Goal: Task Accomplishment & Management: Manage account settings

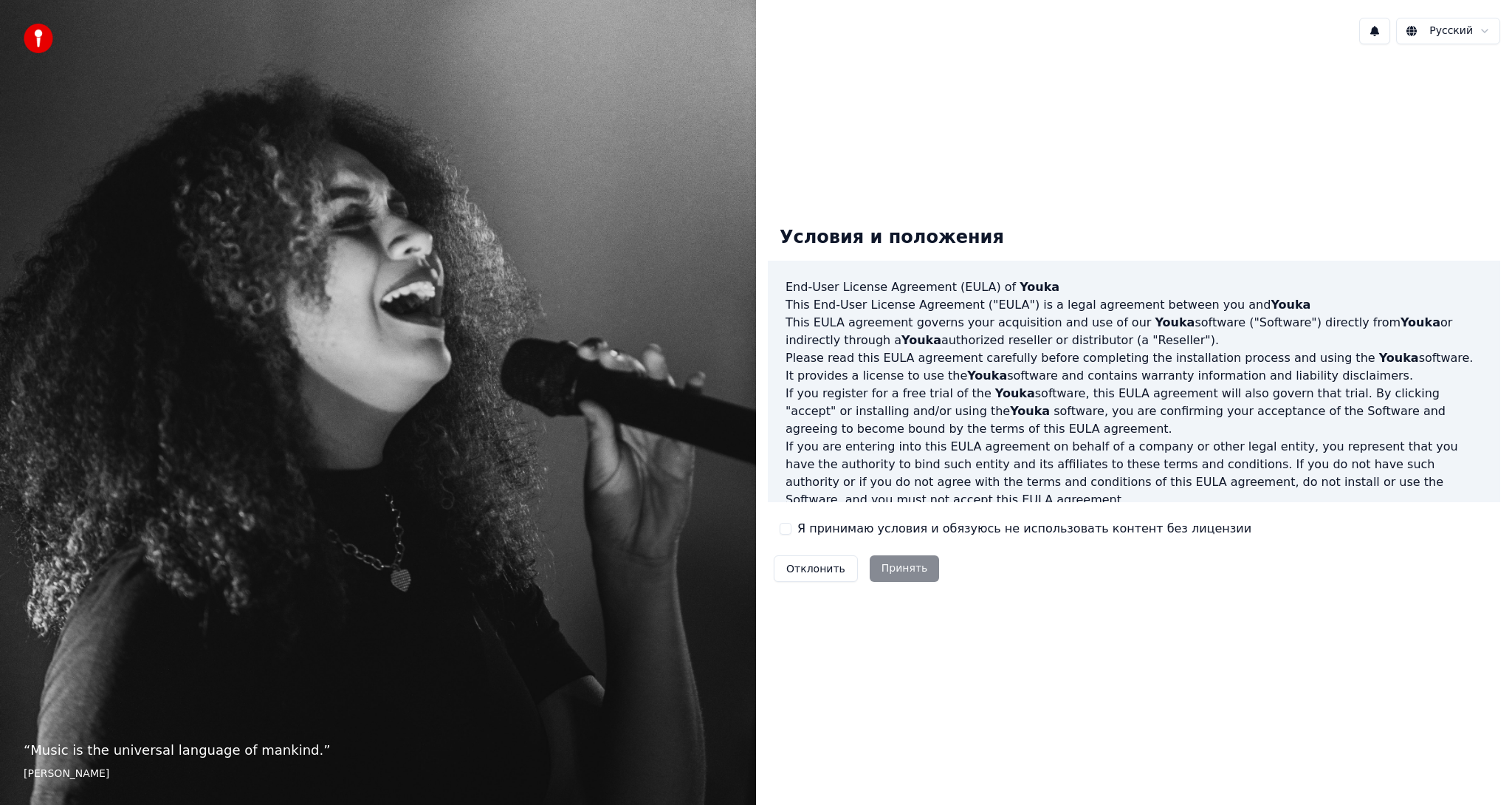
click at [776, 525] on div "Условия и положения End-User License Agreement ([PERSON_NAME]) of Youka This En…" at bounding box center [1133, 401] width 732 height 375
click at [785, 524] on button "Я принимаю условия и обязуюсь не использовать контент без лицензии" at bounding box center [785, 528] width 12 height 12
click at [909, 577] on button "Принять" at bounding box center [904, 569] width 70 height 27
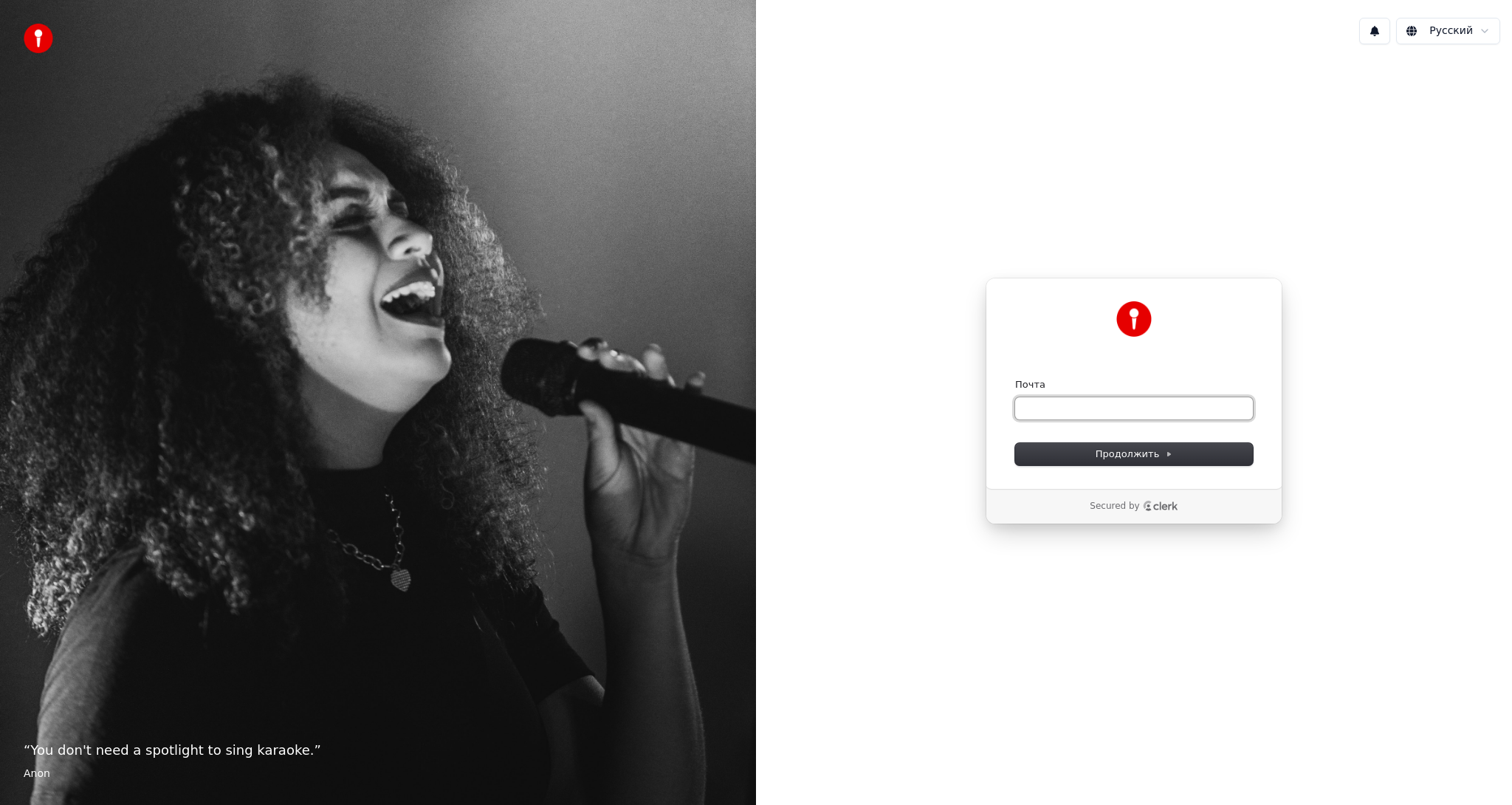
click at [1059, 413] on input "Почта" at bounding box center [1134, 409] width 238 height 23
click at [1063, 390] on div "Почта" at bounding box center [1134, 384] width 238 height 14
click at [1078, 404] on input "Почта" at bounding box center [1134, 409] width 238 height 23
click at [1087, 452] on button "Продолжить" at bounding box center [1134, 454] width 238 height 23
type input "**********"
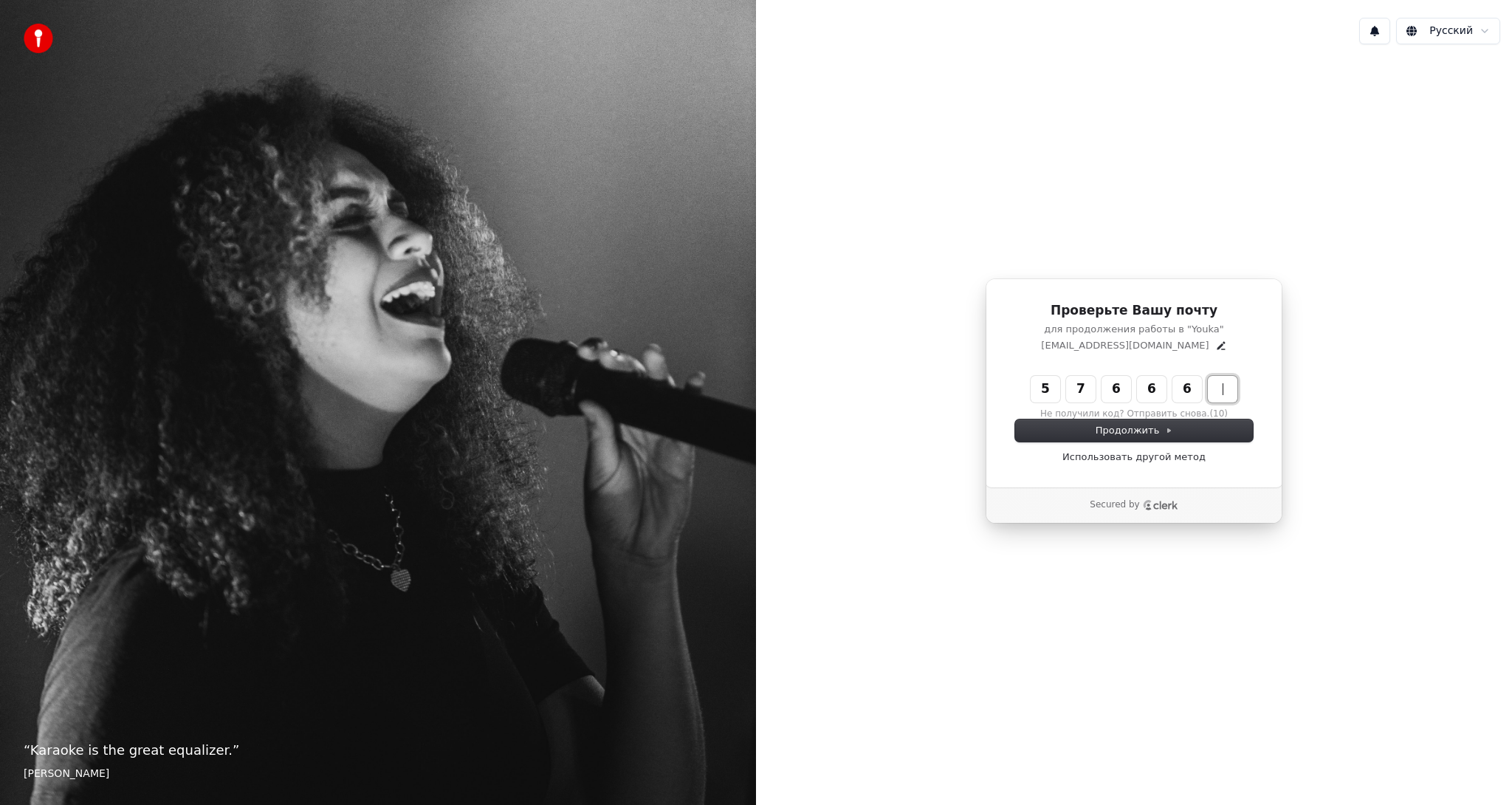
type input "******"
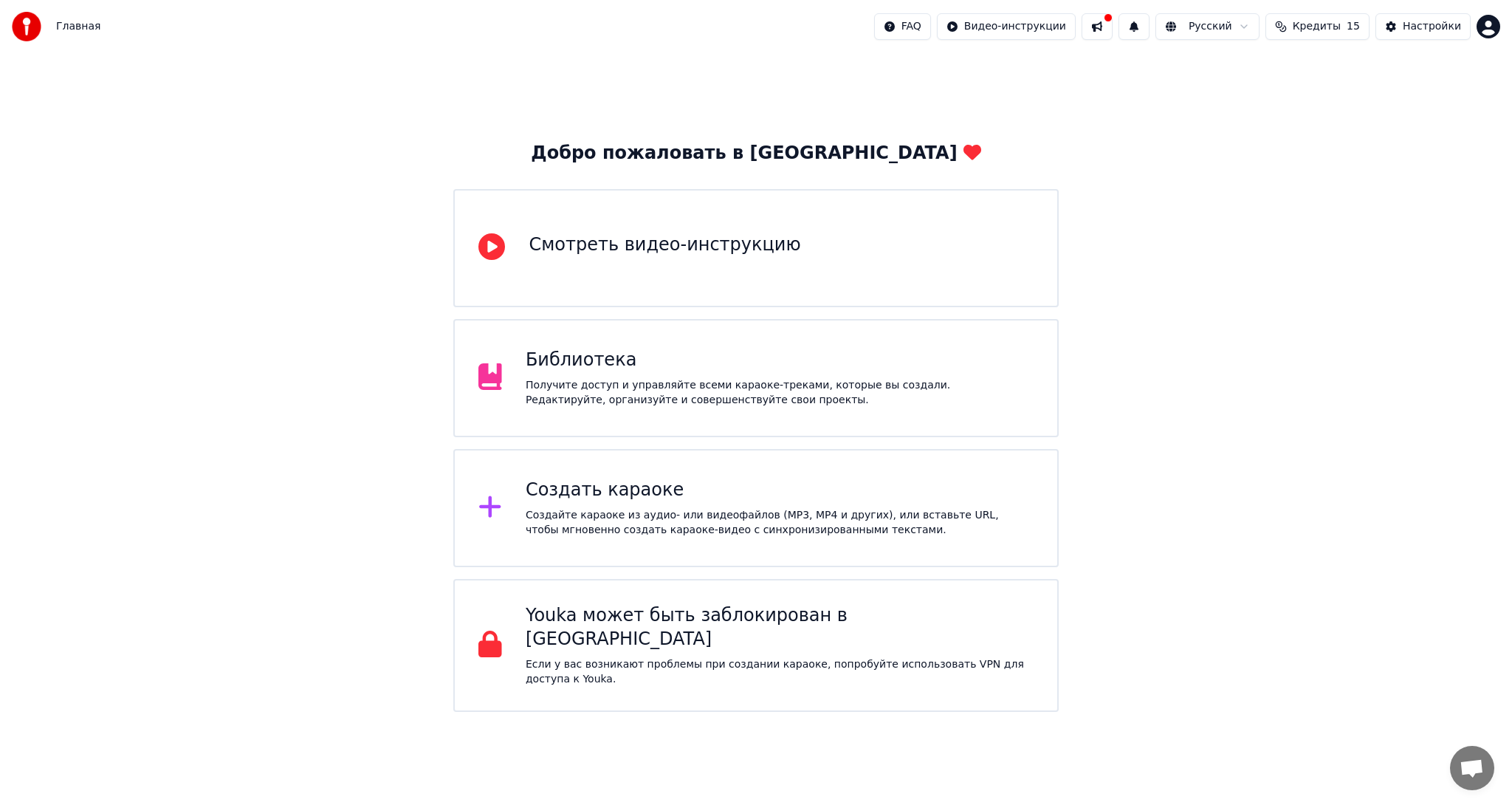
click at [615, 499] on div "Создать караоке" at bounding box center [780, 490] width 508 height 23
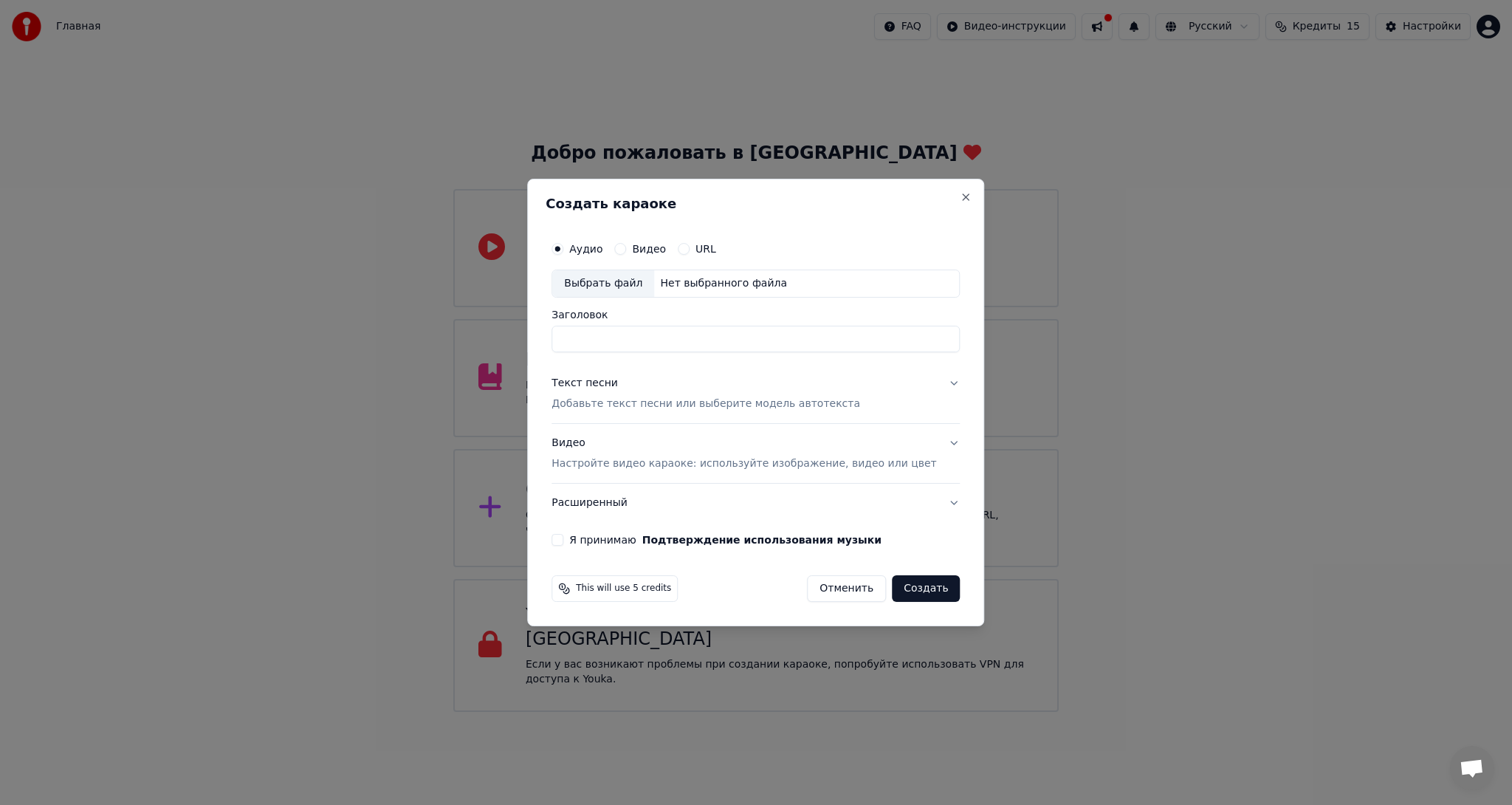
click at [700, 407] on p "Добавьте текст песни или выберите модель автотекста" at bounding box center [706, 404] width 309 height 14
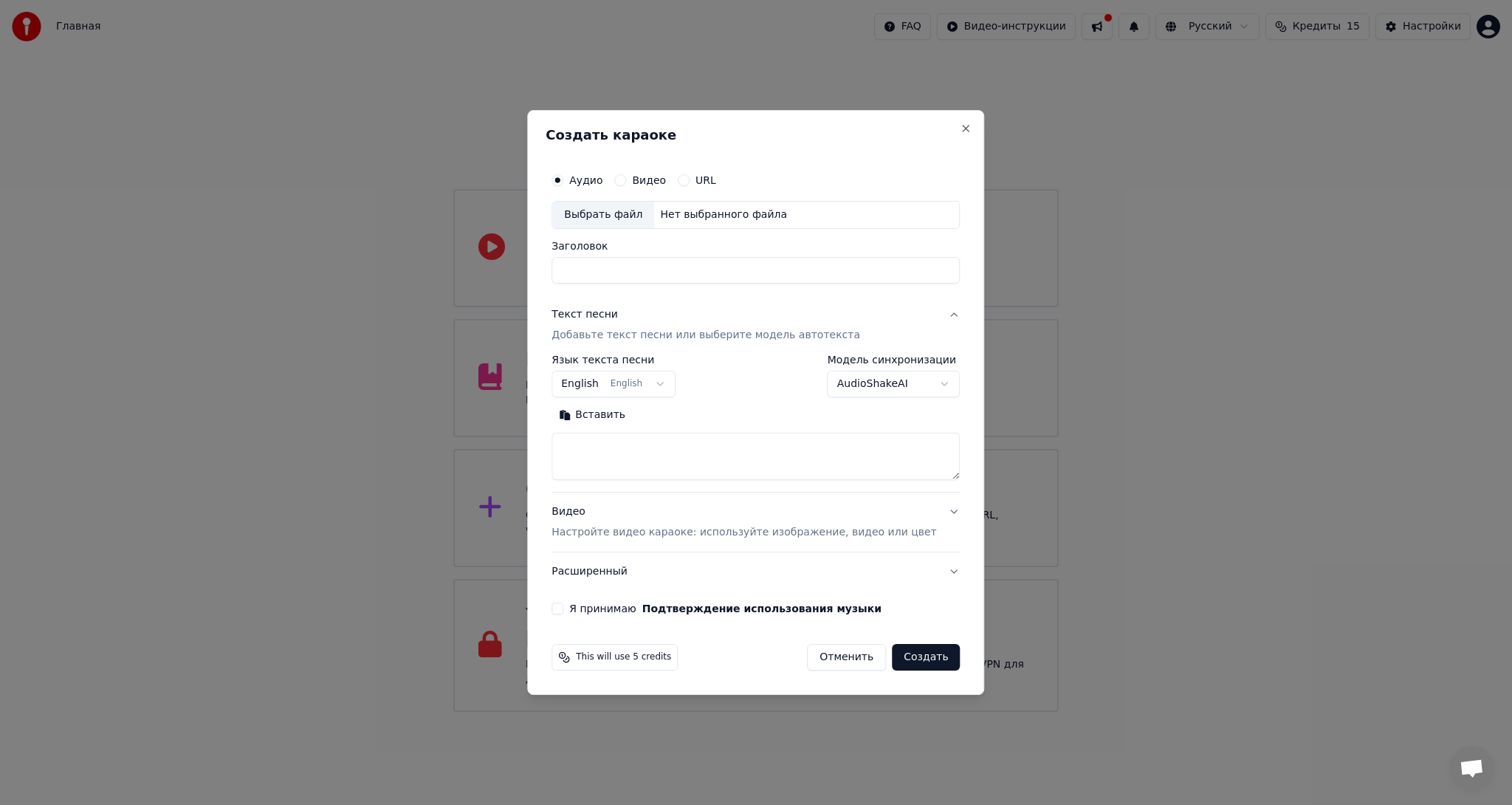
click at [702, 328] on p "Добавьте текст песни или выберите модель автотекста" at bounding box center [706, 335] width 309 height 14
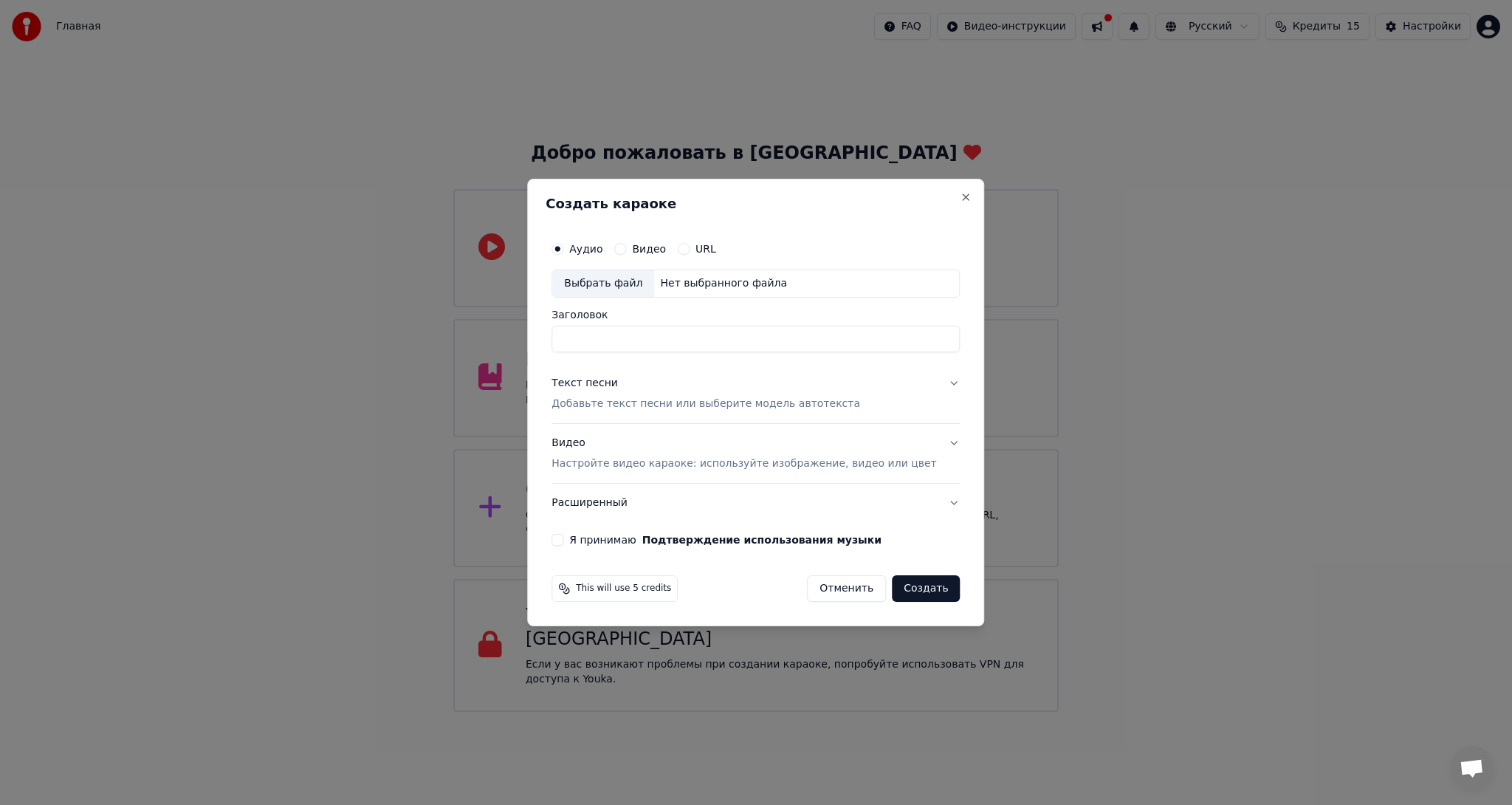
click at [755, 458] on p "Настройте видео караоке: используйте изображение, видео или цвет" at bounding box center [744, 464] width 385 height 14
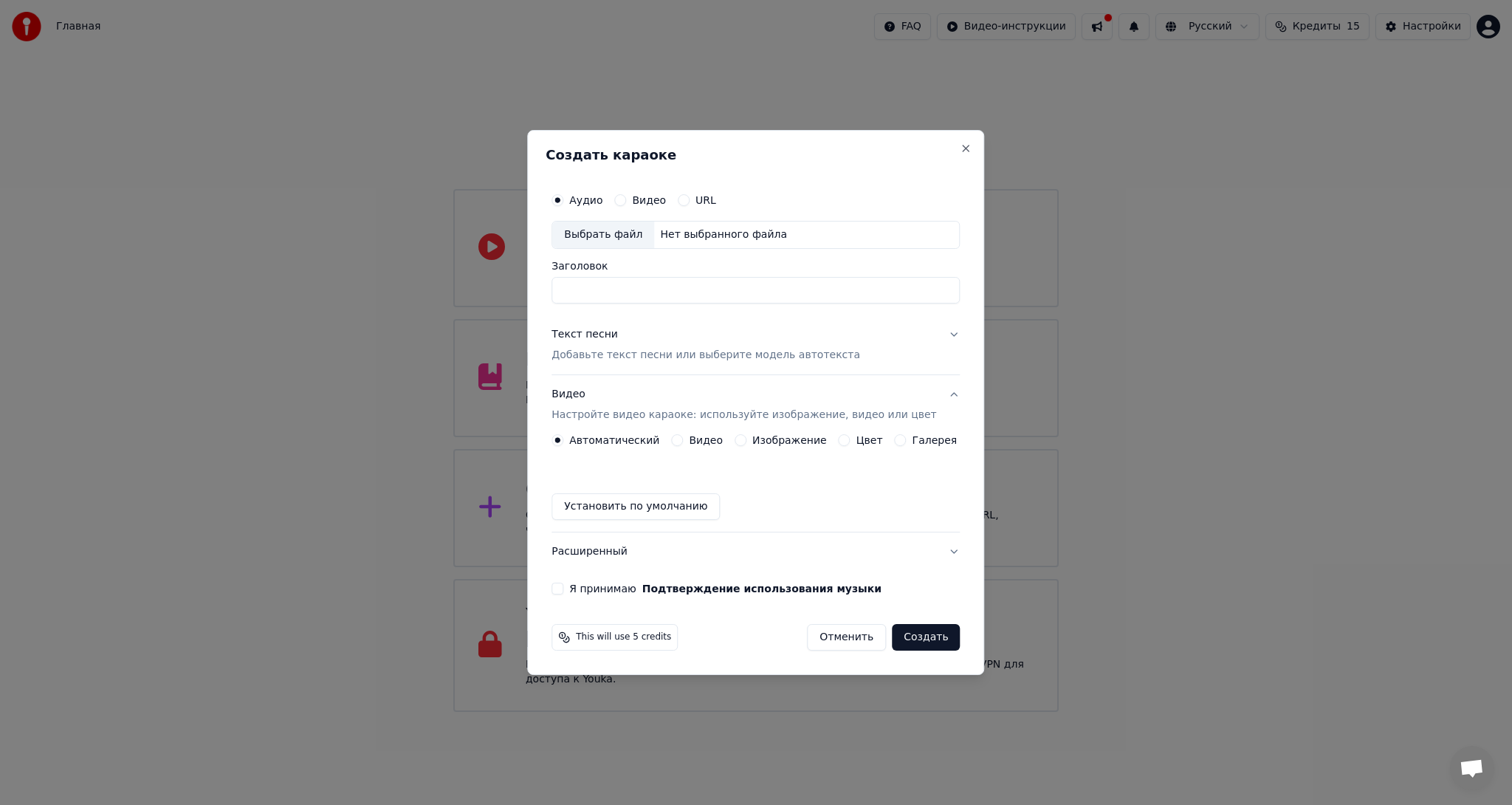
click at [871, 438] on label "Цвет" at bounding box center [870, 440] width 27 height 10
click at [850, 438] on button "Цвет" at bounding box center [845, 440] width 12 height 12
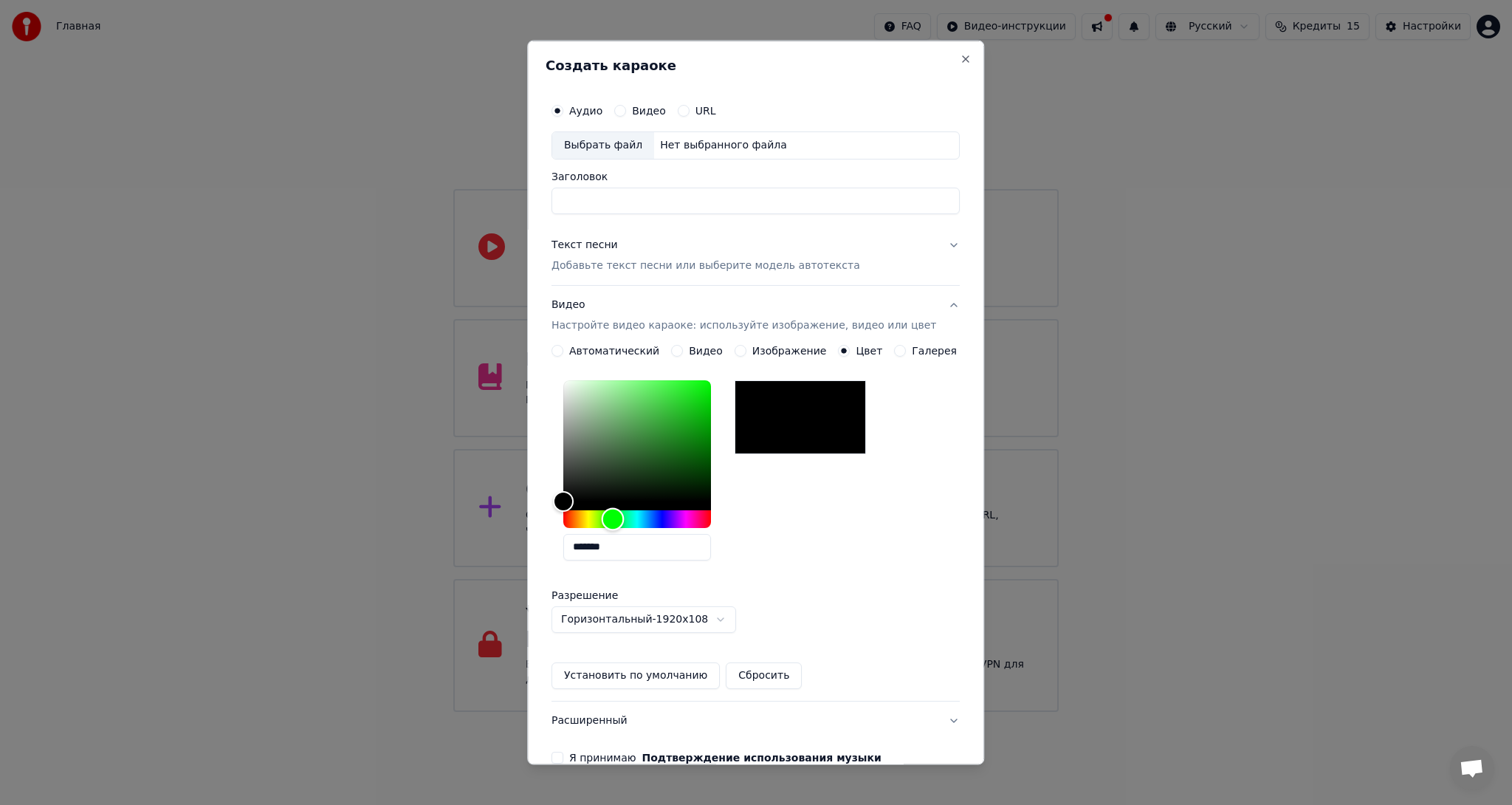
click at [623, 520] on div "Hue" at bounding box center [637, 519] width 148 height 18
drag, startPoint x: 734, startPoint y: 389, endPoint x: 777, endPoint y: 331, distance: 72.2
click at [777, 331] on div "**********" at bounding box center [756, 493] width 408 height 416
type input "*******"
drag, startPoint x: 626, startPoint y: 462, endPoint x: 1020, endPoint y: 213, distance: 466.1
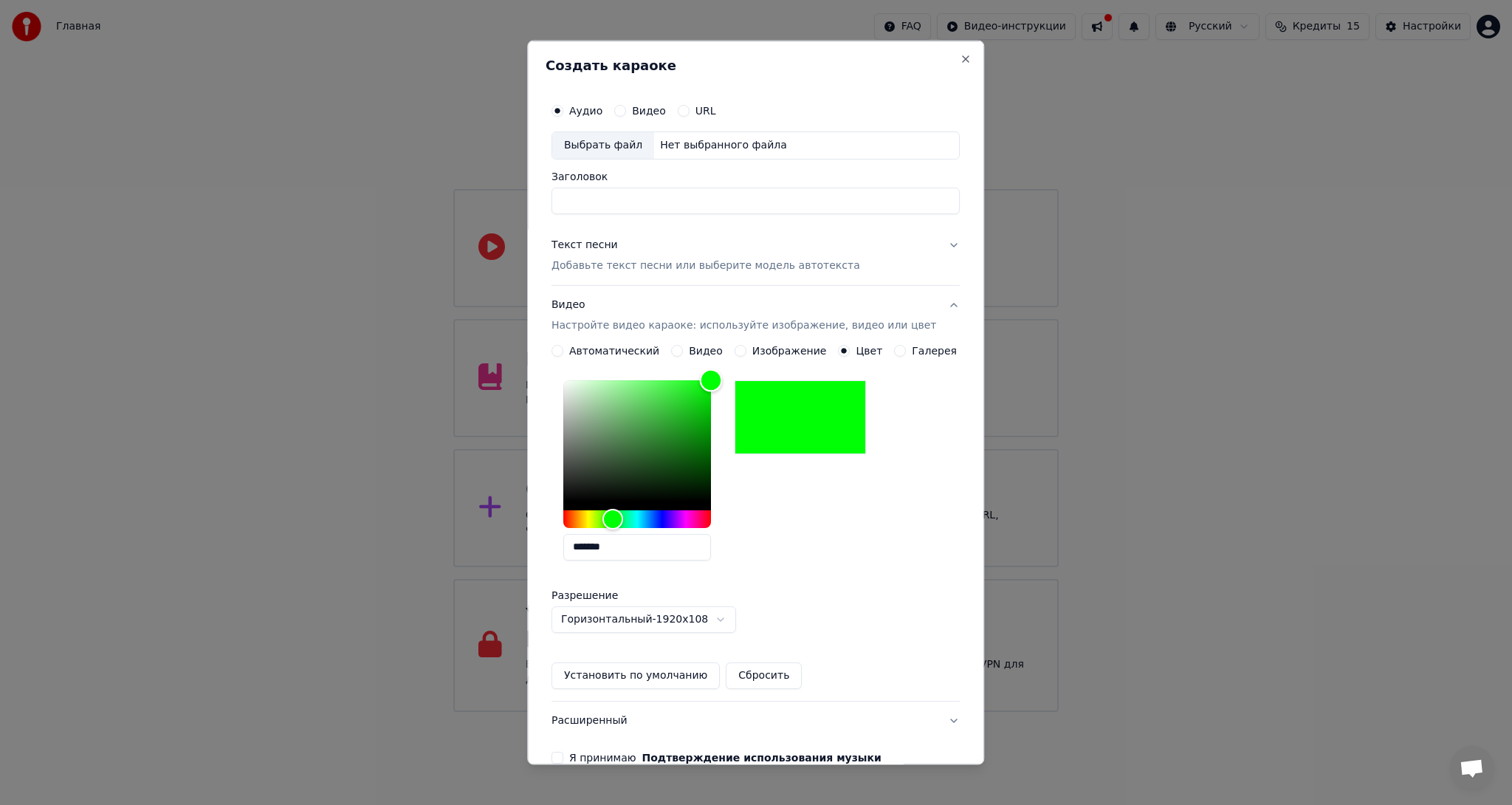
click at [1020, 213] on body "Главная FAQ Видео-инструкции Русский Кредиты 15 Настройки Добро пожаловать в Yo…" at bounding box center [756, 356] width 1512 height 713
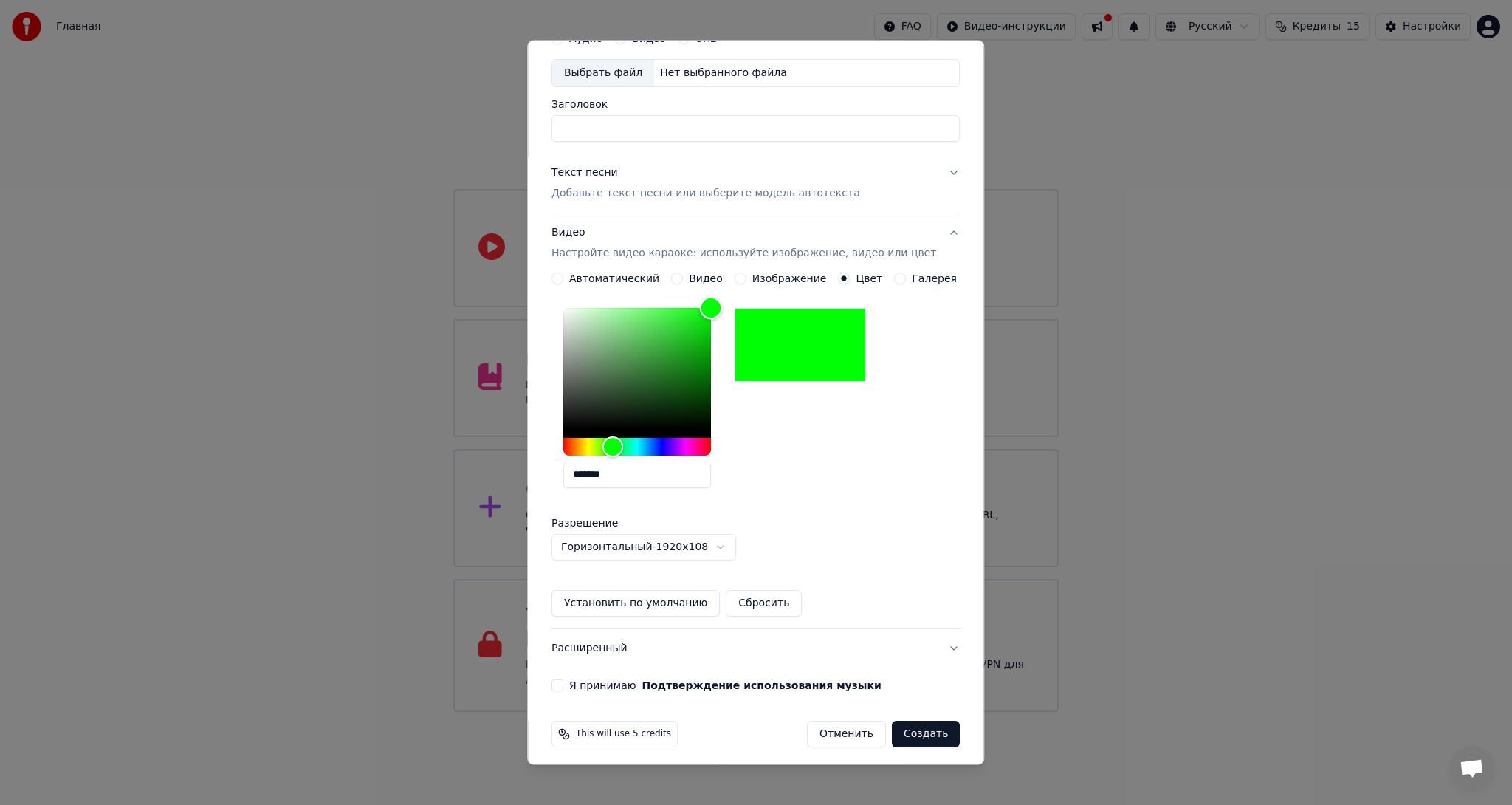
scroll to position [74, 0]
click at [727, 544] on body "Главная FAQ Видео-инструкции Русский Кредиты 15 Настройки Добро пожаловать в Yo…" at bounding box center [756, 356] width 1512 height 713
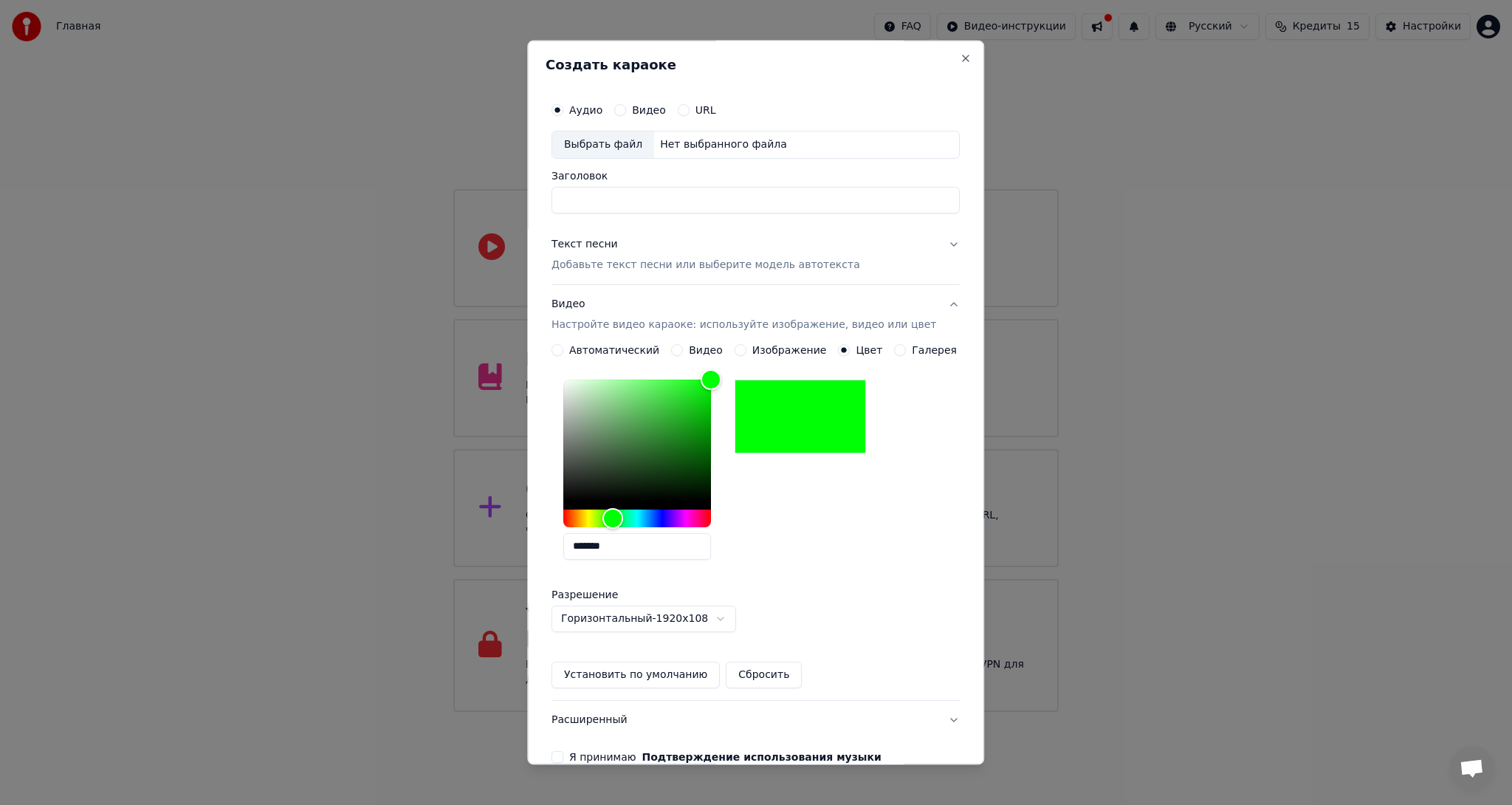
scroll to position [0, 0]
click at [752, 269] on p "Добавьте текст песни или выберите модель автотекста" at bounding box center [706, 265] width 309 height 14
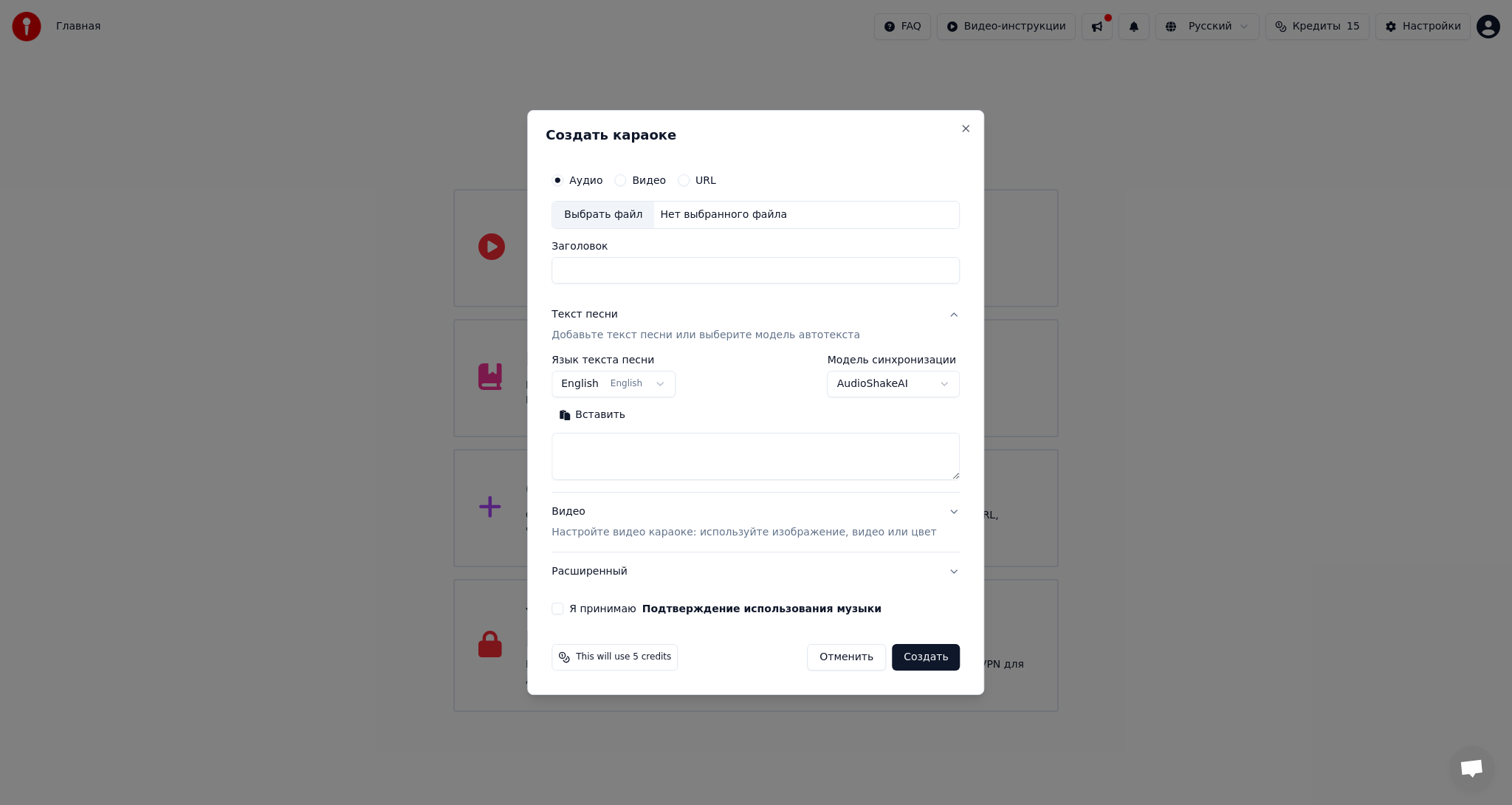
click at [614, 573] on button "Расширенный" at bounding box center [756, 572] width 408 height 39
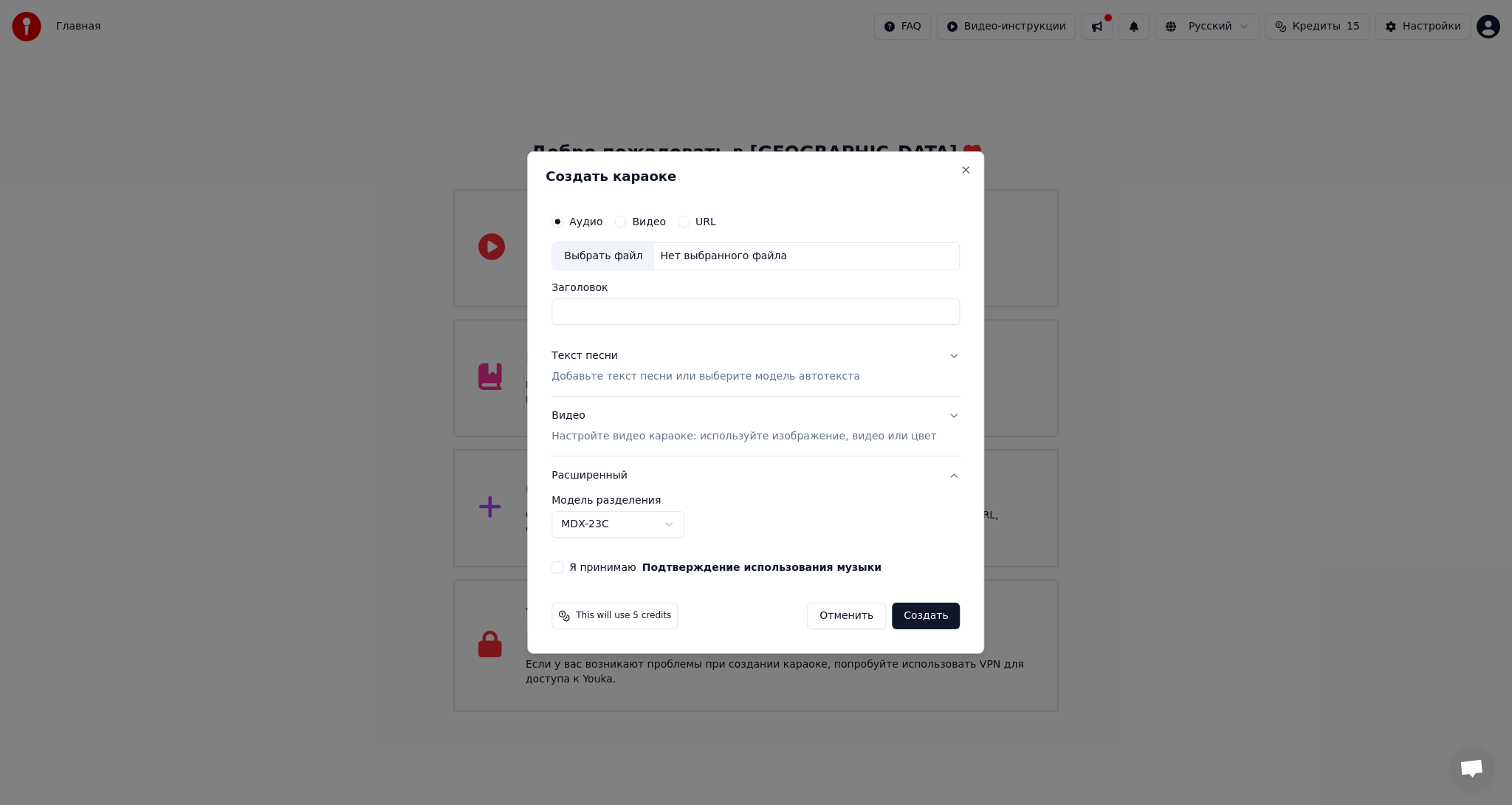
click at [692, 532] on body "Главная FAQ Видео-инструкции Русский Кредиты 15 Настройки Добро пожаловать в Yo…" at bounding box center [756, 356] width 1512 height 713
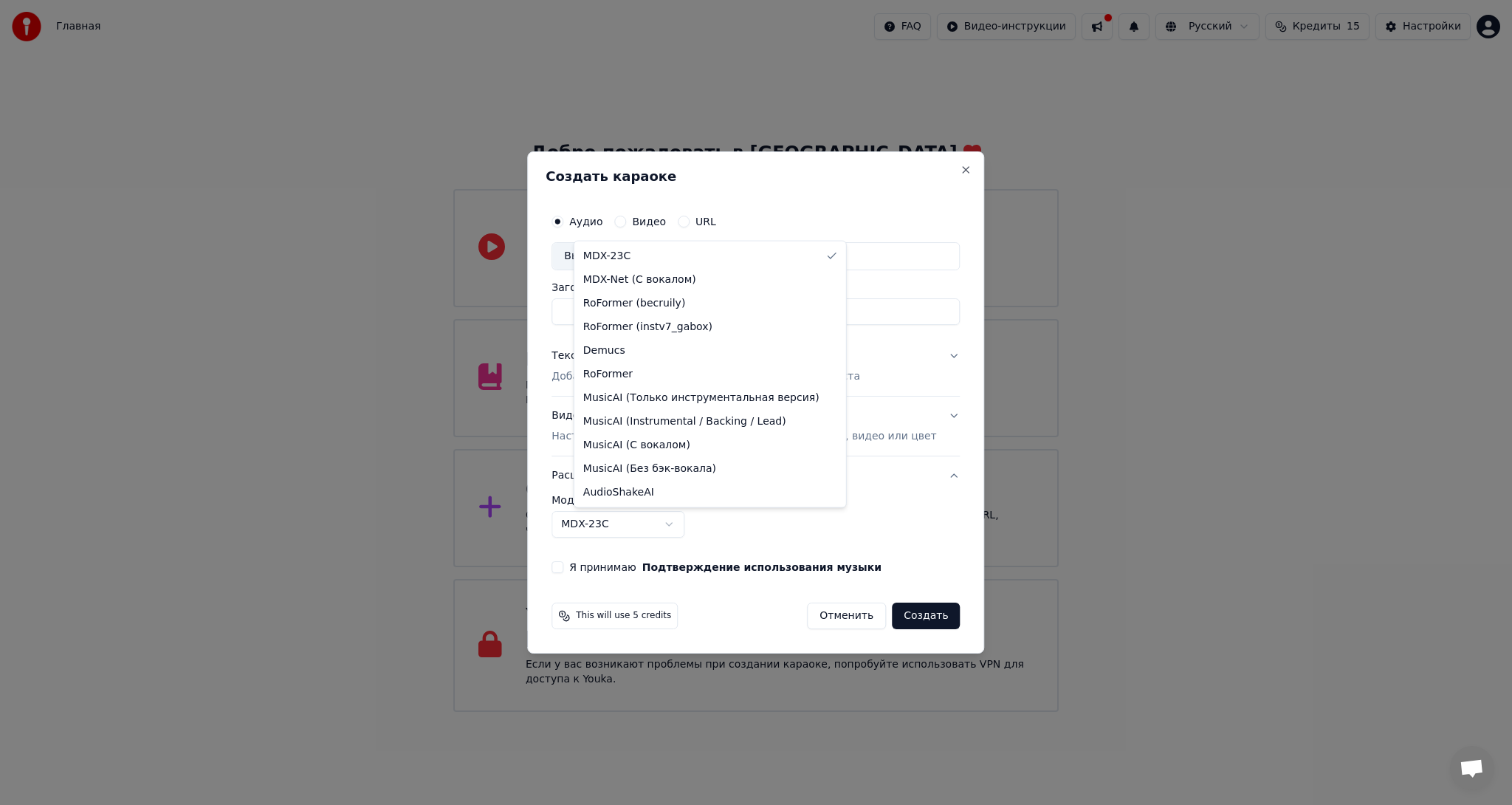
click at [858, 508] on body "Главная FAQ Видео-инструкции Русский Кредиты 15 Настройки Добро пожаловать в Yo…" at bounding box center [756, 356] width 1512 height 713
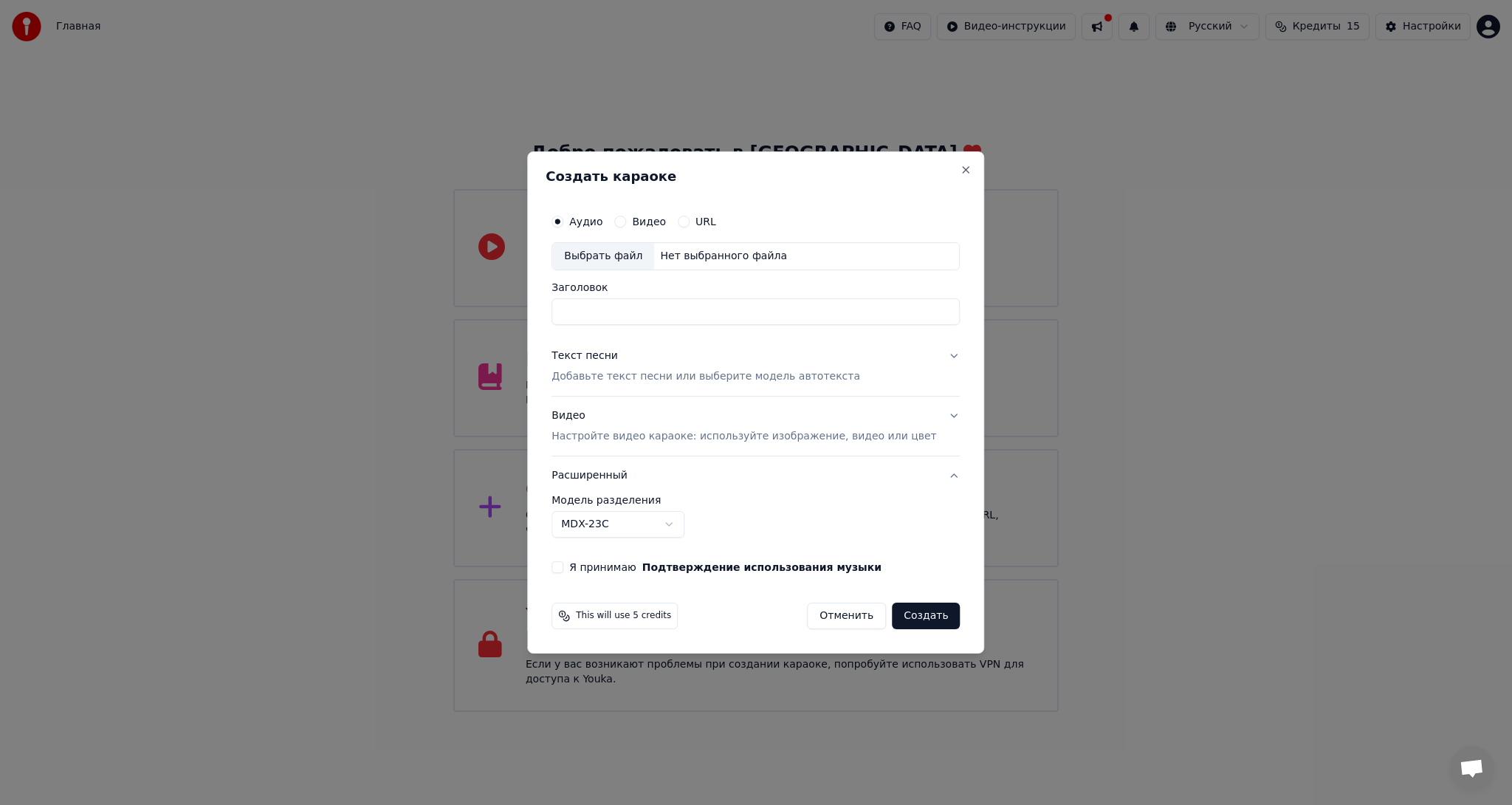
click at [603, 226] on label "Аудио" at bounding box center [585, 221] width 33 height 10
click at [563, 226] on button "Аудио" at bounding box center [557, 221] width 12 height 12
click at [647, 228] on div "Видео" at bounding box center [640, 221] width 51 height 12
click at [715, 223] on label "URL" at bounding box center [706, 221] width 21 height 10
click at [690, 223] on button "URL" at bounding box center [683, 221] width 12 height 12
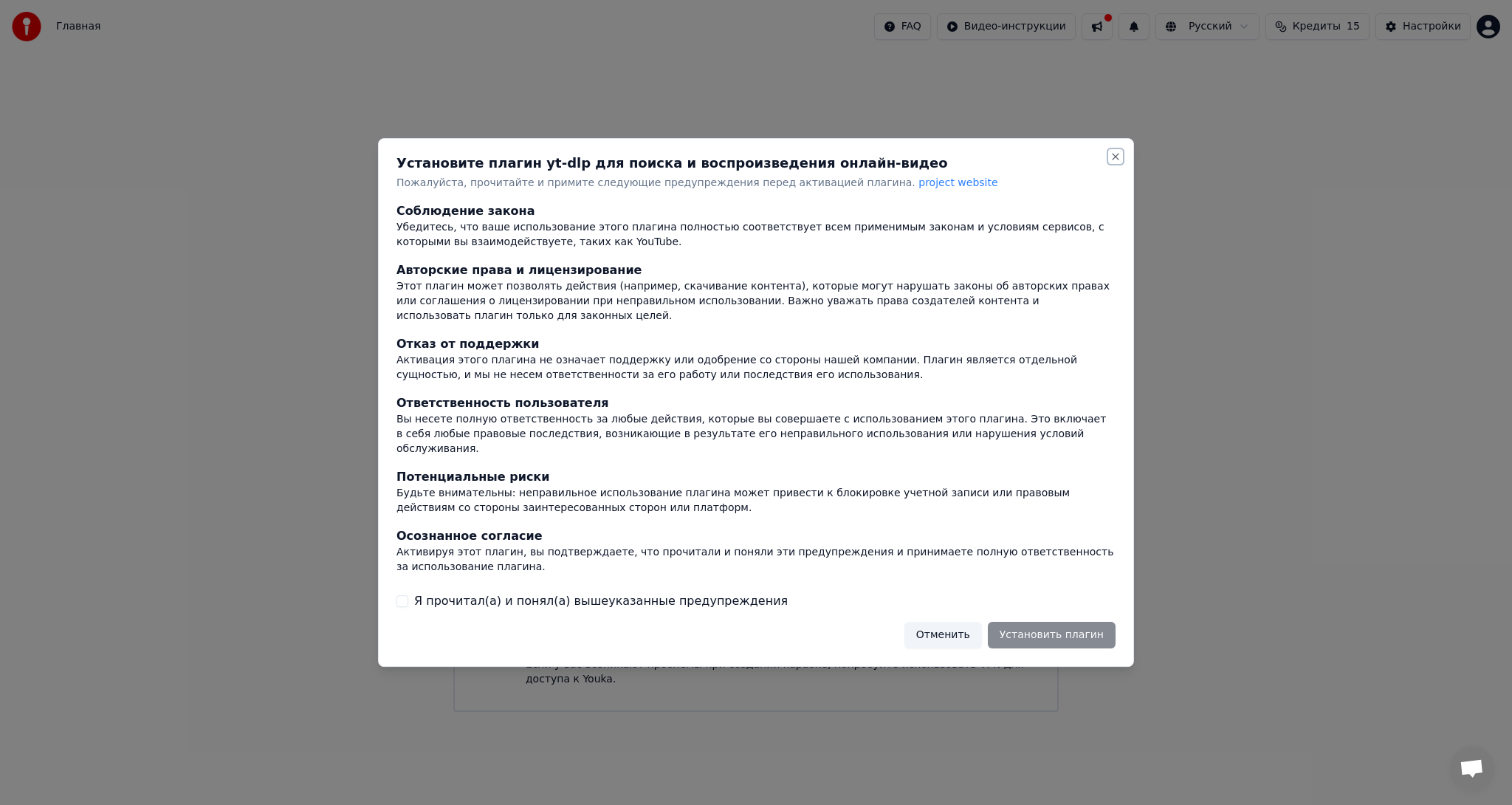
click at [1116, 162] on button "Close" at bounding box center [1116, 156] width 12 height 12
click at [1118, 162] on button "Close" at bounding box center [1116, 156] width 12 height 12
click at [948, 630] on button "Отменить" at bounding box center [943, 635] width 77 height 27
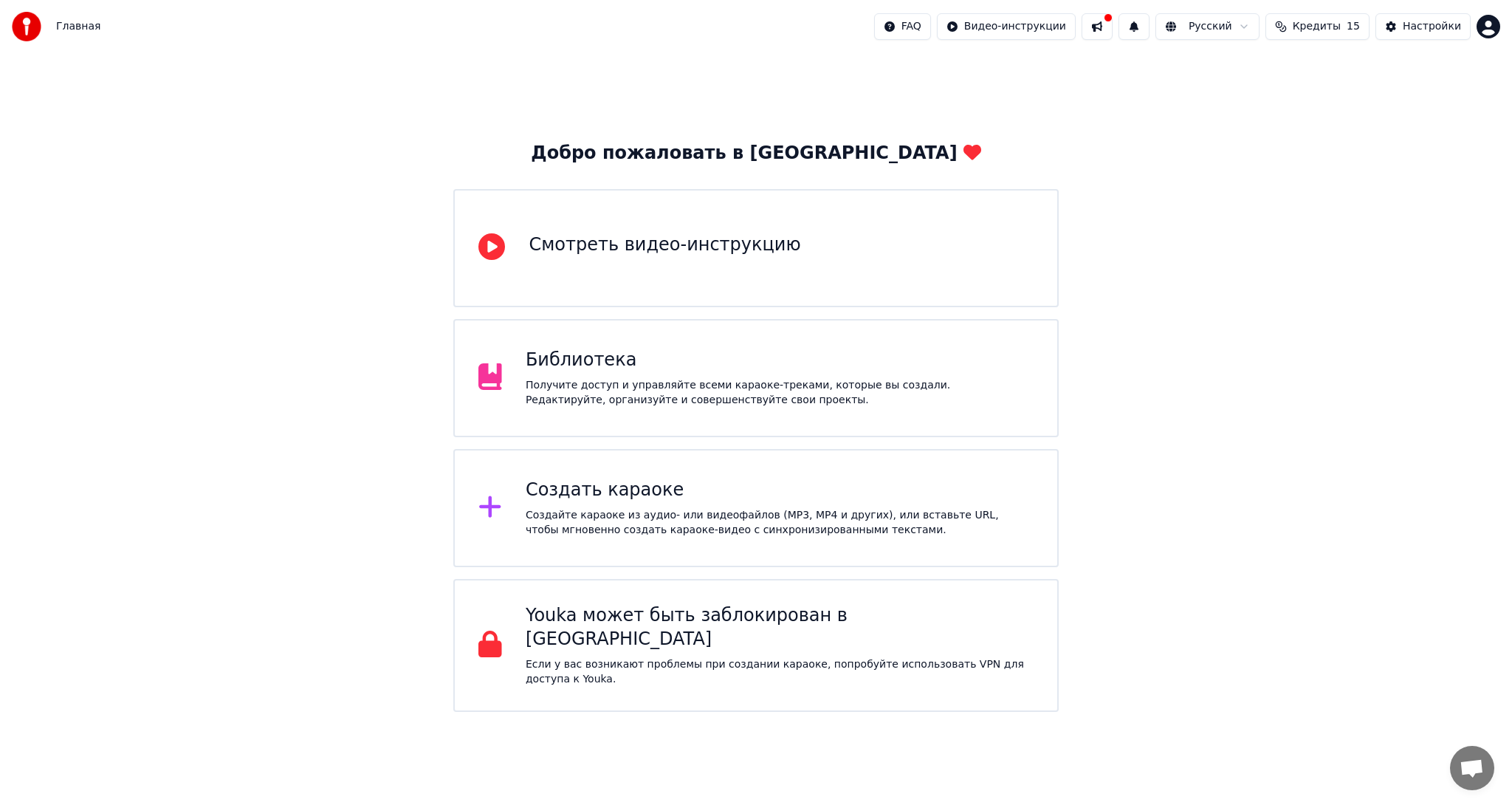
click at [658, 388] on div "Получите доступ и управляйте всеми караоке-треками, которые вы создали. Редакти…" at bounding box center [780, 392] width 508 height 30
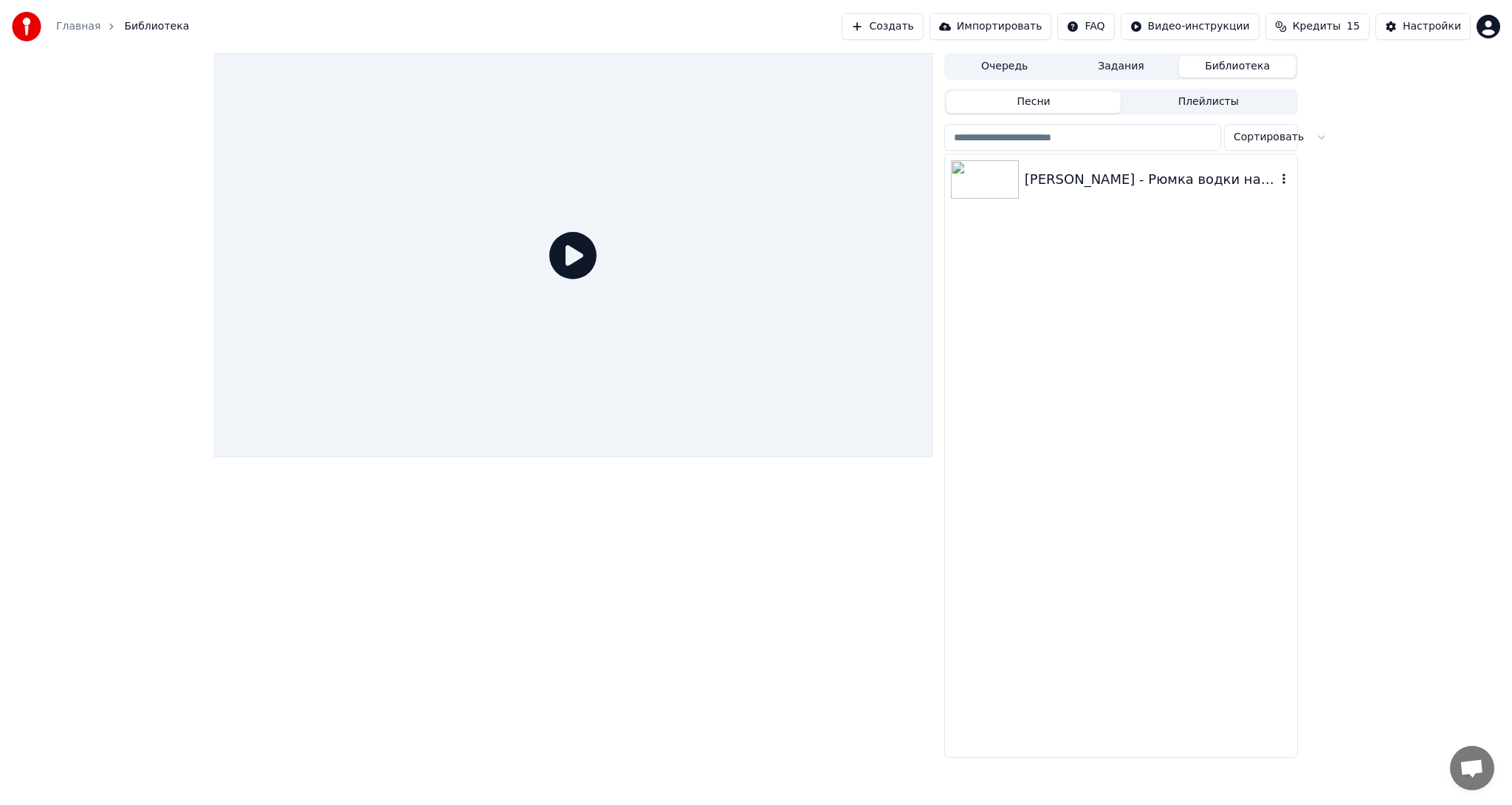
click at [1040, 189] on div "Григорий Лепс - Рюмка водки на столе" at bounding box center [1150, 179] width 252 height 21
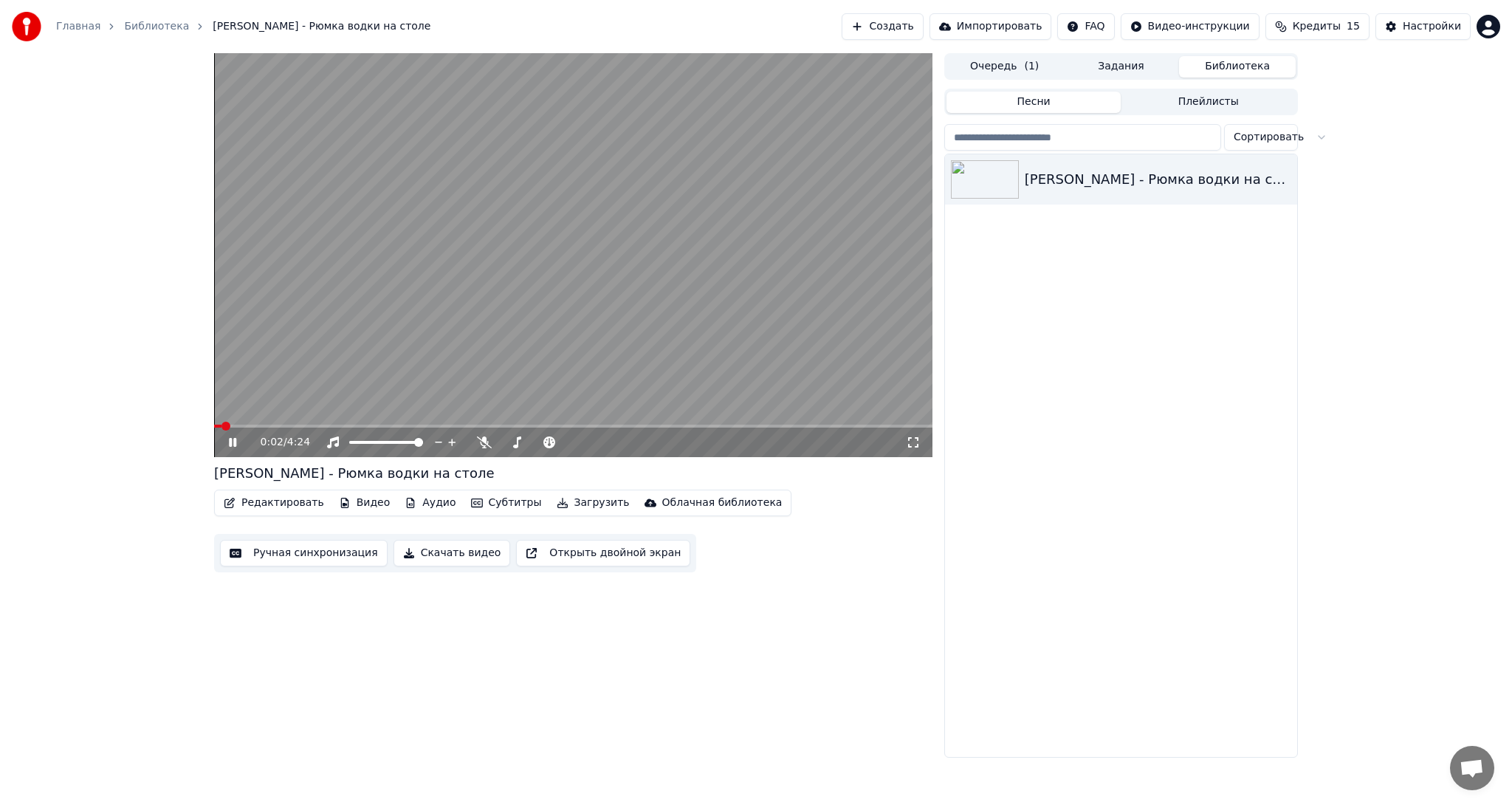
click at [242, 425] on span at bounding box center [573, 426] width 719 height 3
click at [260, 428] on span at bounding box center [573, 426] width 719 height 3
click at [287, 427] on span at bounding box center [573, 426] width 719 height 3
click at [909, 442] on icon at bounding box center [913, 442] width 14 height 12
click at [486, 306] on video at bounding box center [573, 255] width 719 height 404
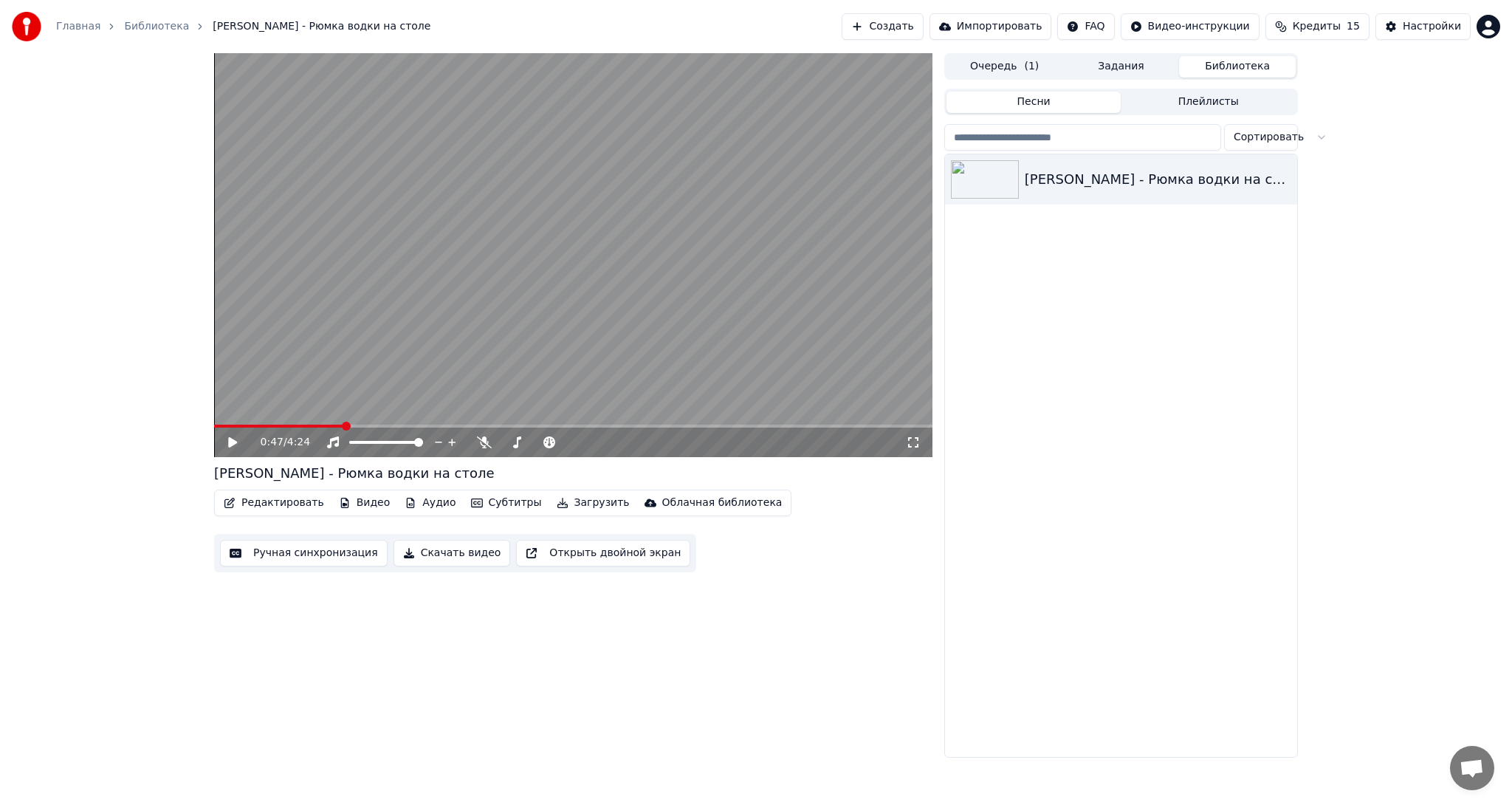
click at [1129, 65] on button "Задания" at bounding box center [1121, 67] width 117 height 22
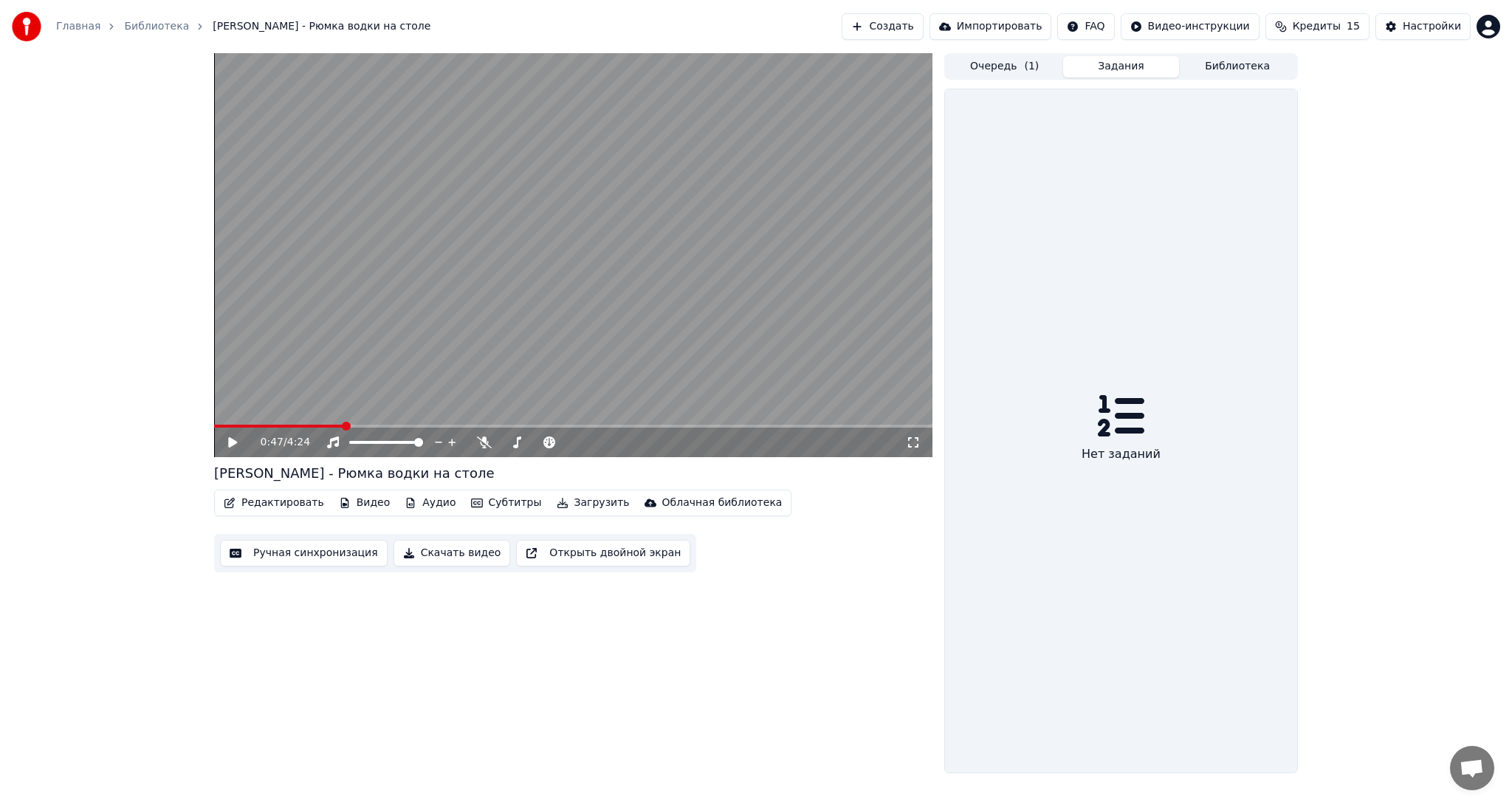
click at [1235, 68] on button "Библиотека" at bounding box center [1237, 67] width 117 height 22
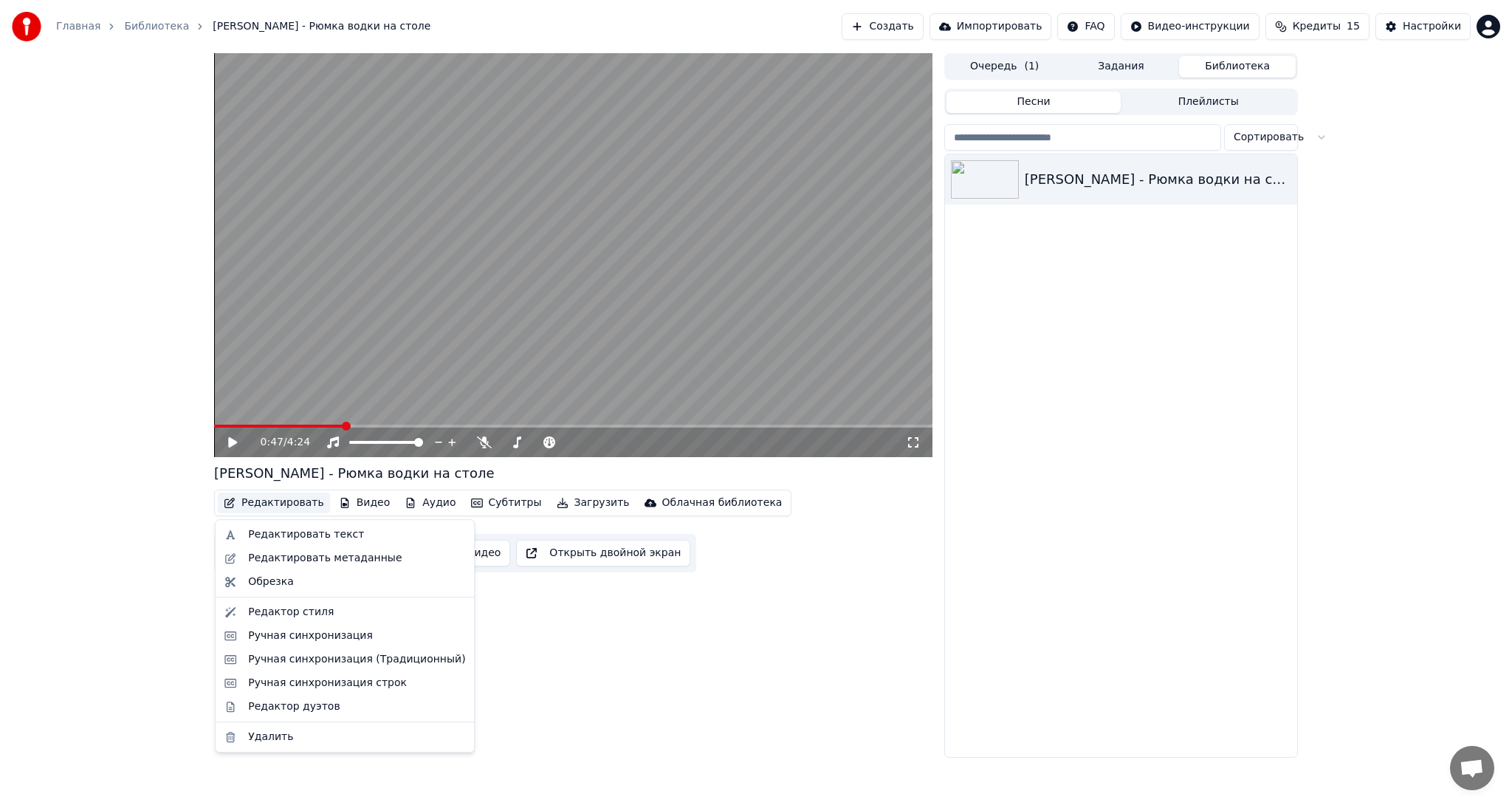
click at [254, 504] on button "Редактировать" at bounding box center [274, 503] width 113 height 21
click at [342, 614] on div "Редактор стиля" at bounding box center [357, 612] width 217 height 14
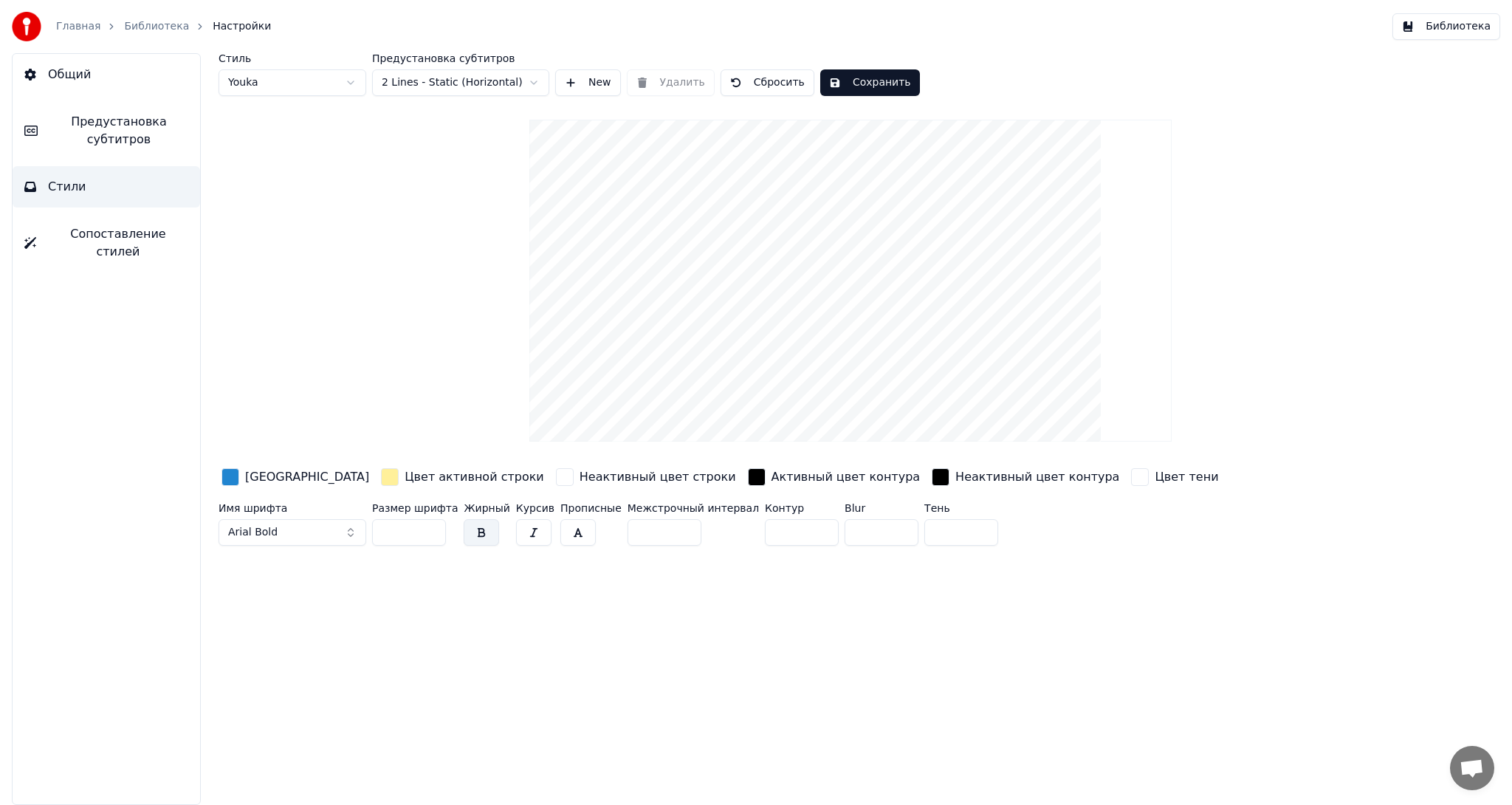
click at [231, 478] on div "button" at bounding box center [231, 477] width 18 height 18
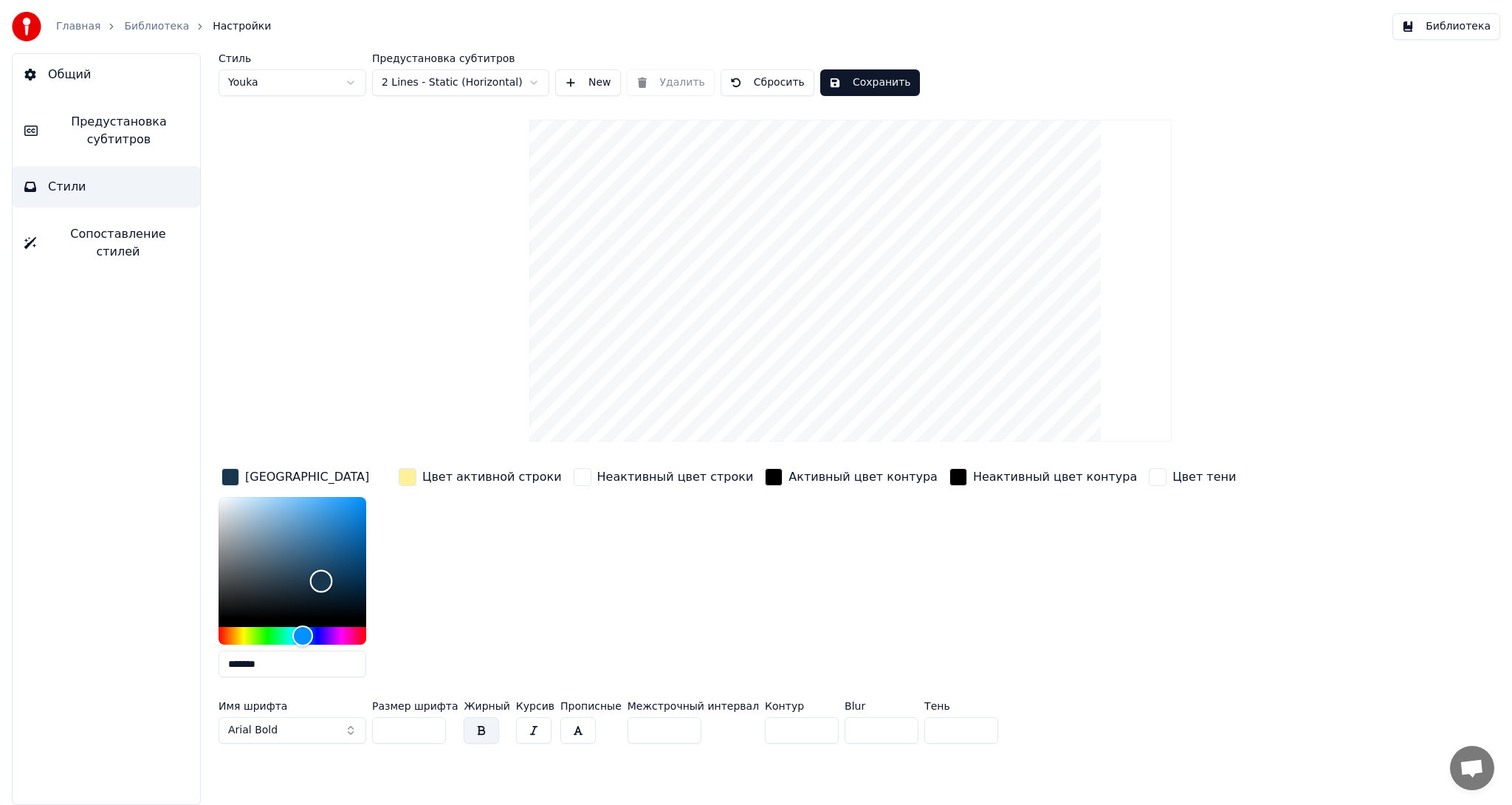
drag, startPoint x: 286, startPoint y: 578, endPoint x: 318, endPoint y: 620, distance: 52.8
click at [223, 487] on div "Цвет заливки *******" at bounding box center [304, 577] width 171 height 224
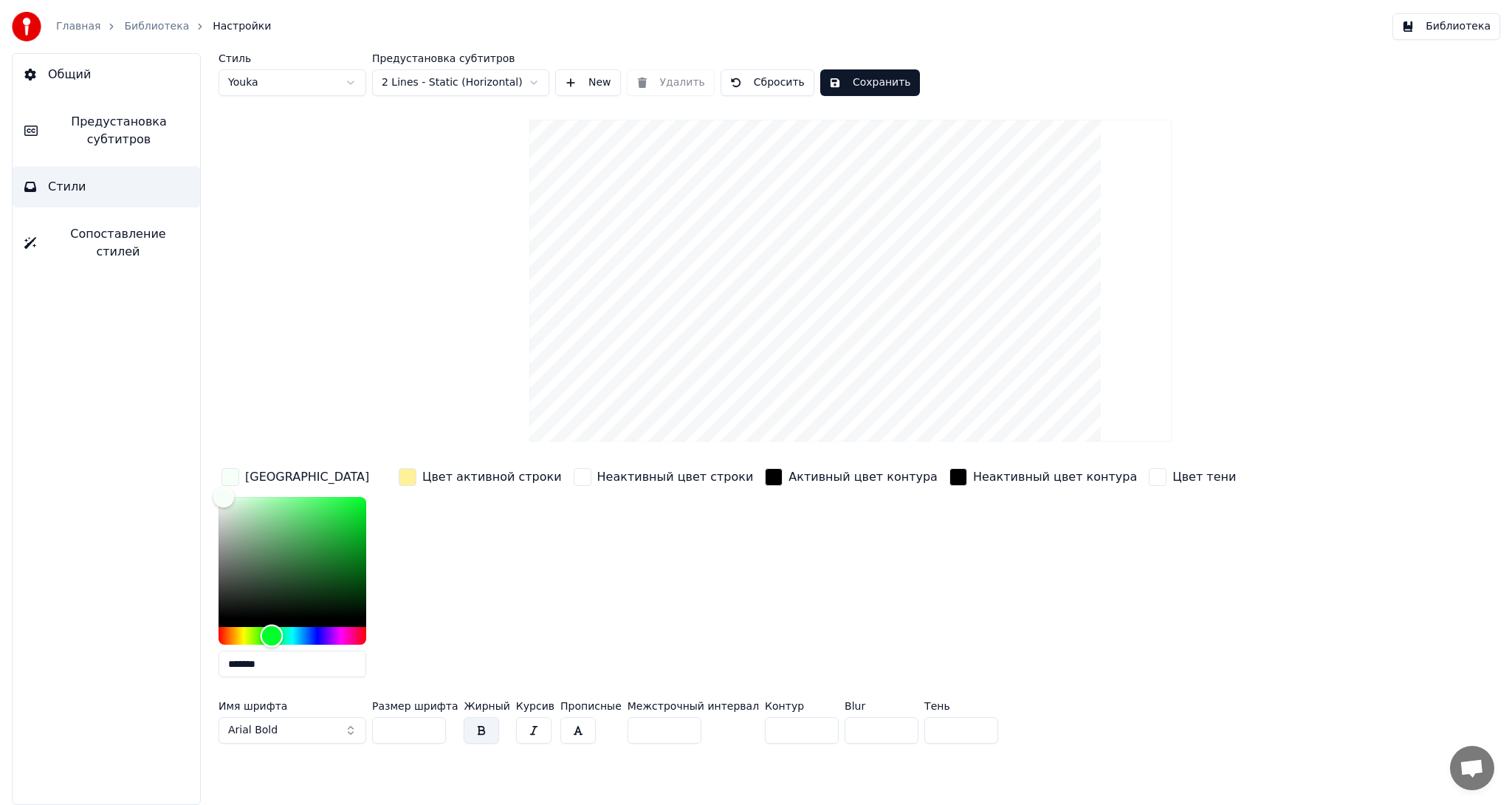
click at [272, 634] on div "Hue" at bounding box center [293, 636] width 148 height 18
drag, startPoint x: 403, startPoint y: 512, endPoint x: 436, endPoint y: 478, distance: 47.4
click at [436, 478] on div "Цвет заливки ******* Цвет активной строки Неактивный цвет строки Активный цвет …" at bounding box center [748, 577] width 1059 height 224
click at [324, 730] on button "Arial Bold" at bounding box center [293, 730] width 148 height 27
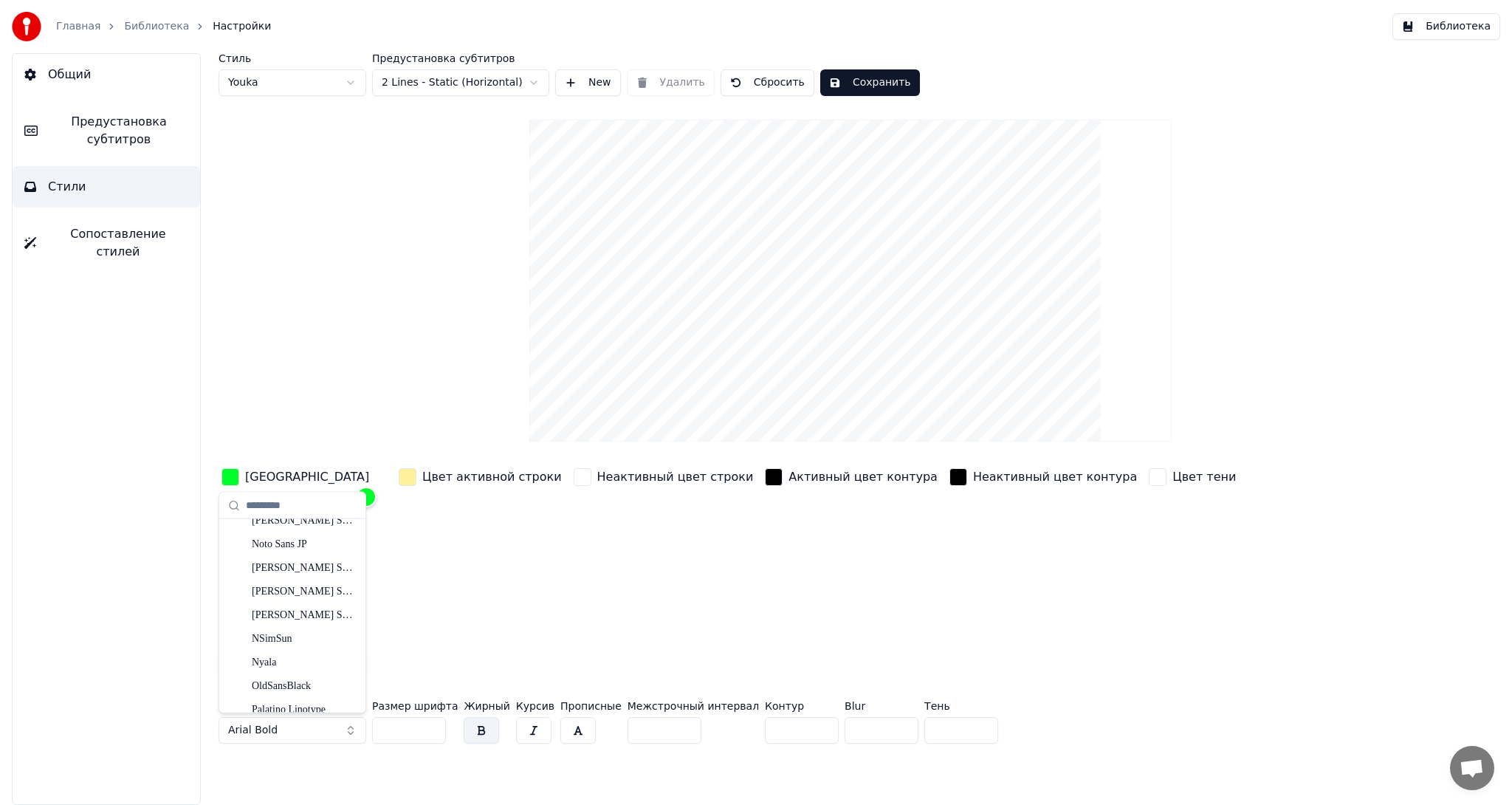
scroll to position [8570, 0]
click at [301, 685] on div "OldSansBlack" at bounding box center [304, 684] width 104 height 14
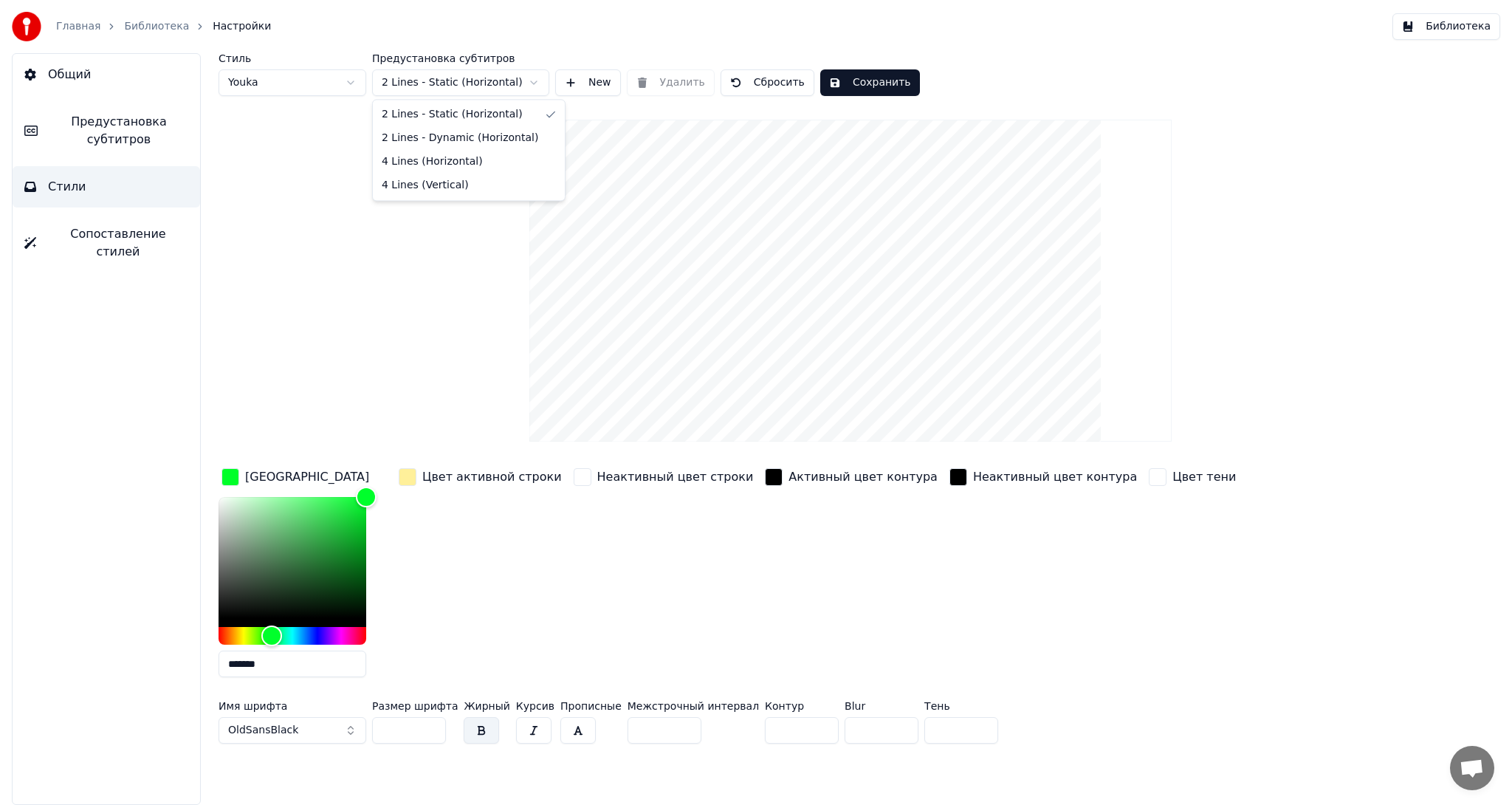
click at [518, 83] on html "Главная Библиотека Настройки Библиотека Общий Предустановка субтитров Стили Соп…" at bounding box center [756, 402] width 1512 height 805
click at [520, 84] on html "Главная Библиотека Настройки Библиотека Общий Предустановка субтитров Стили Соп…" at bounding box center [756, 402] width 1512 height 805
click at [531, 95] on html "Главная Библиотека Настройки Библиотека Общий Предустановка субтитров Стили Соп…" at bounding box center [756, 402] width 1512 height 805
drag, startPoint x: 286, startPoint y: 136, endPoint x: 320, endPoint y: 88, distance: 58.8
click at [286, 133] on html "Главная Библиотека Настройки Библиотека Общий Предустановка субтитров Стили Соп…" at bounding box center [756, 402] width 1512 height 805
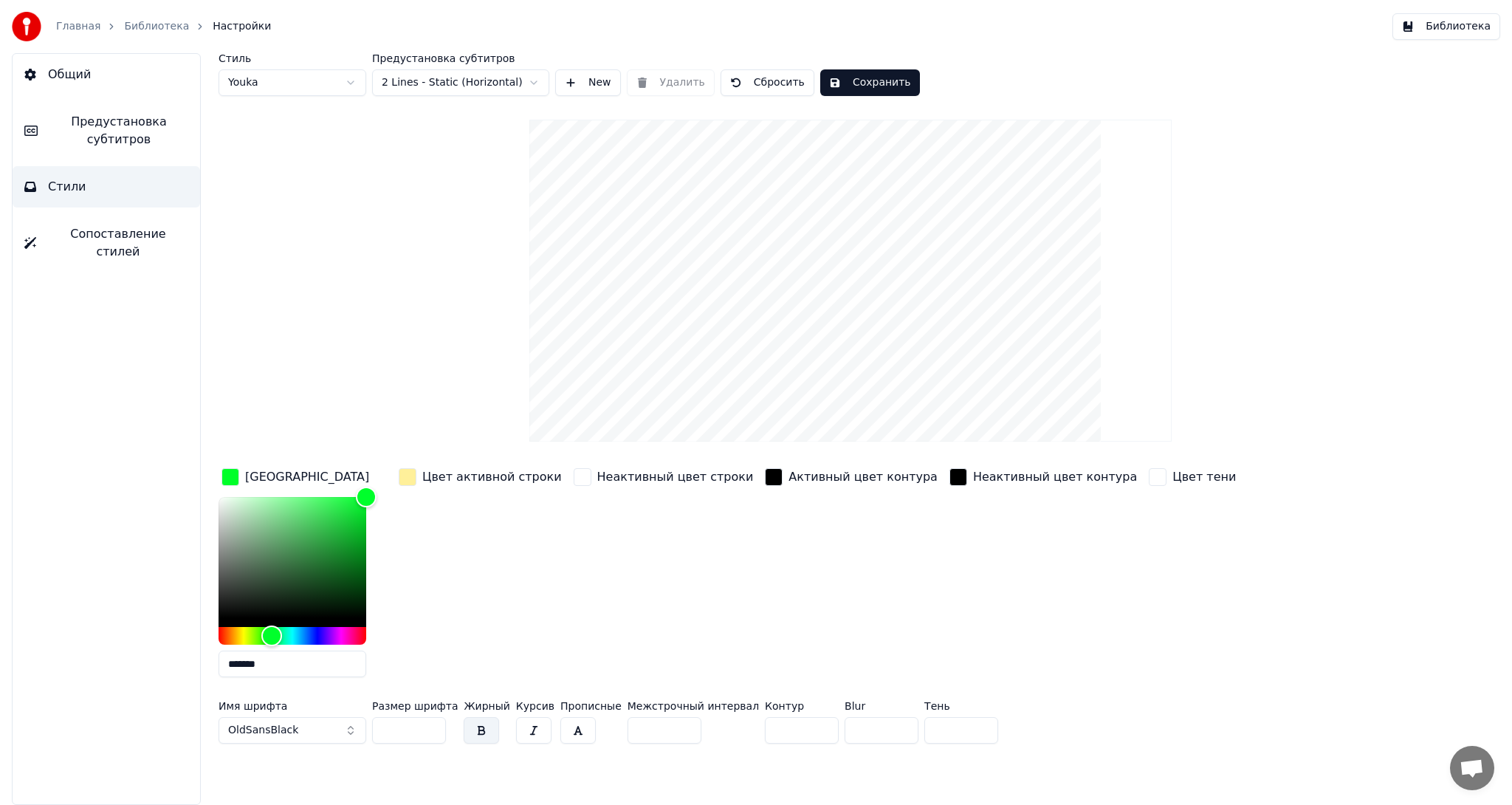
click at [328, 80] on html "Главная Библиотека Настройки Библиотека Общий Предустановка субтитров Стили Соп…" at bounding box center [756, 402] width 1512 height 805
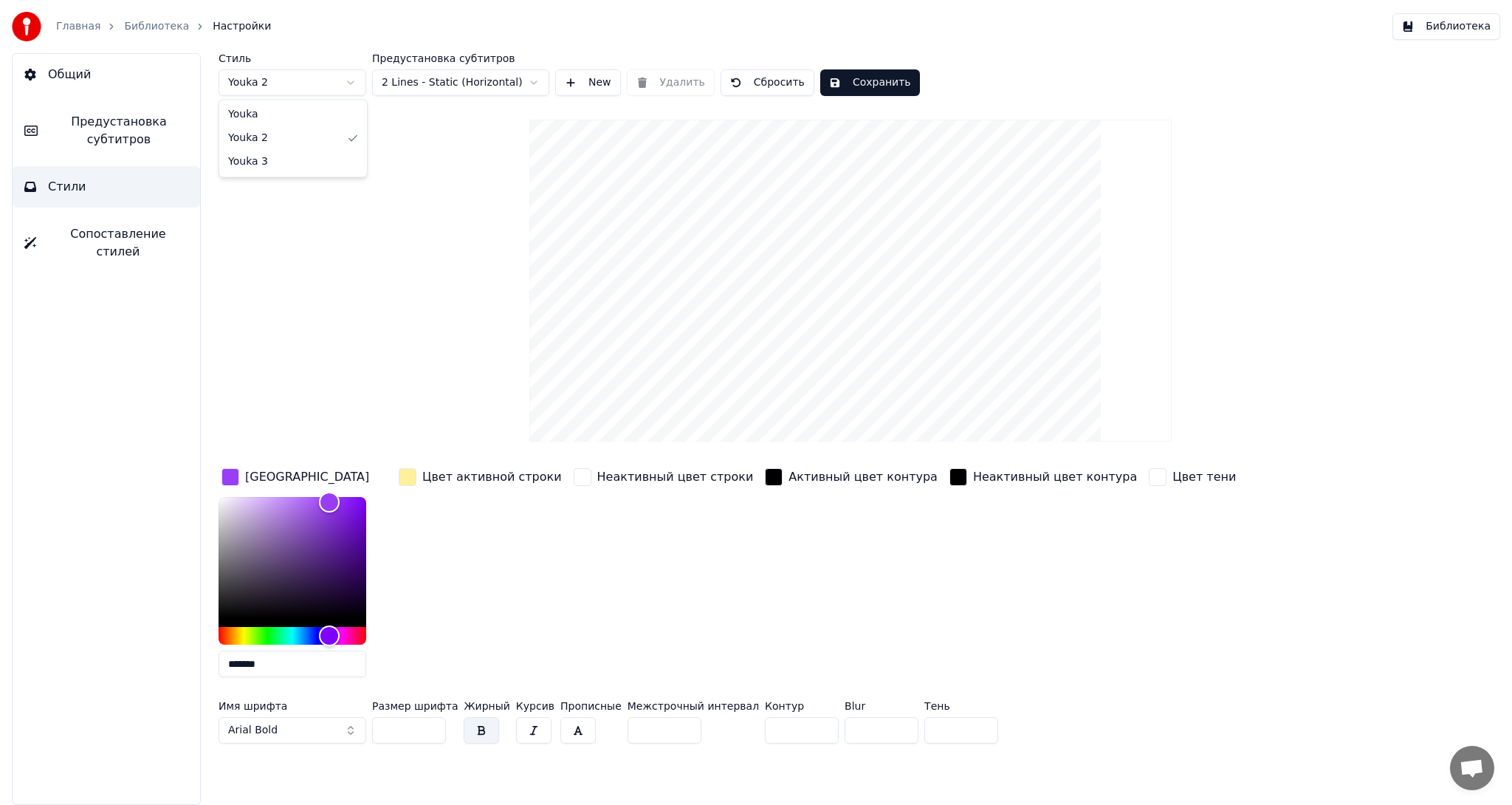
click at [340, 82] on html "Главная Библиотека Настройки Библиотека Общий Предустановка субтитров Стили Соп…" at bounding box center [756, 402] width 1512 height 805
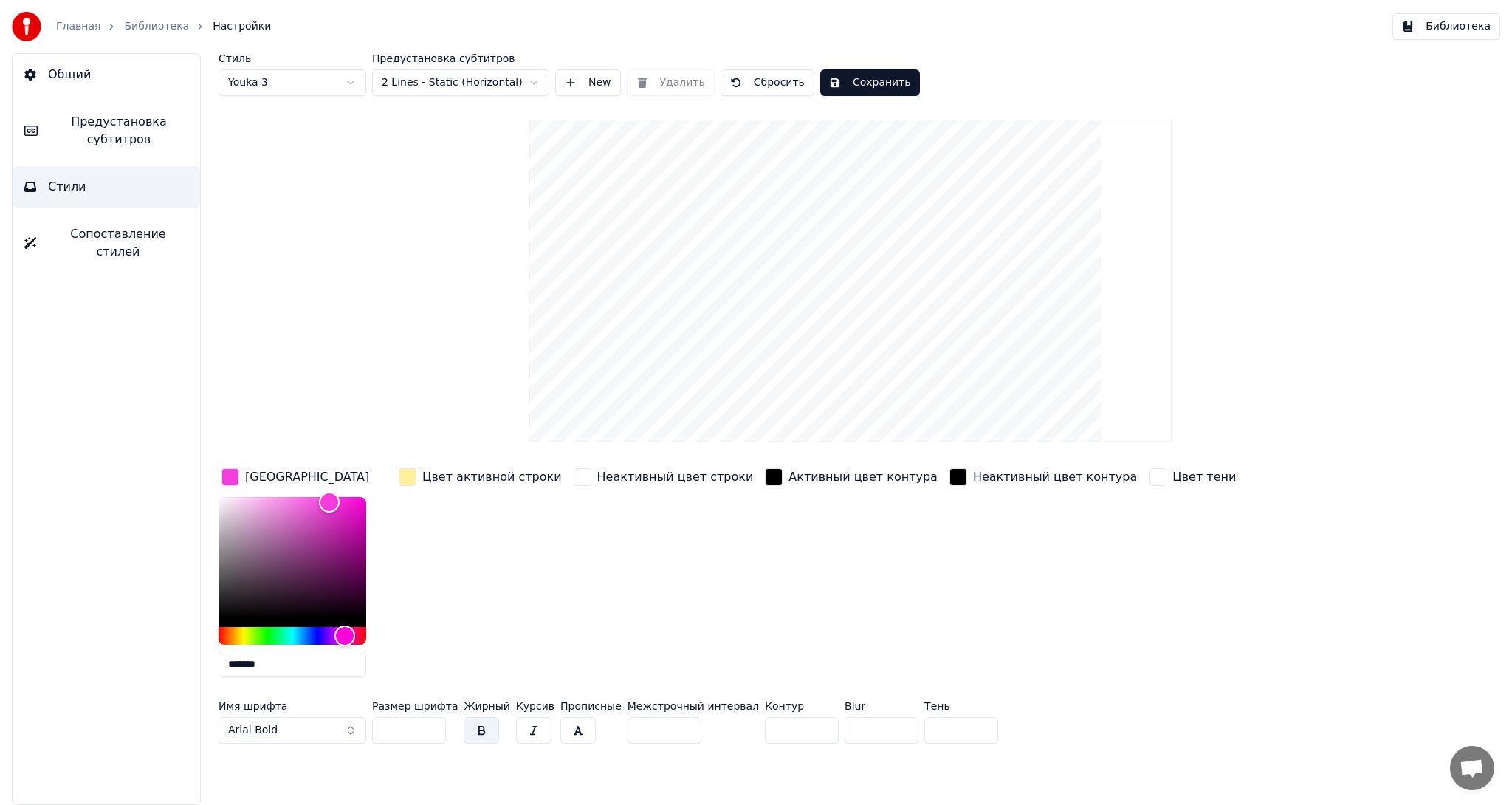
click at [323, 86] on html "Главная Библиотека Настройки Библиотека Общий Предустановка субтитров Стили Соп…" at bounding box center [756, 402] width 1512 height 805
type input "*******"
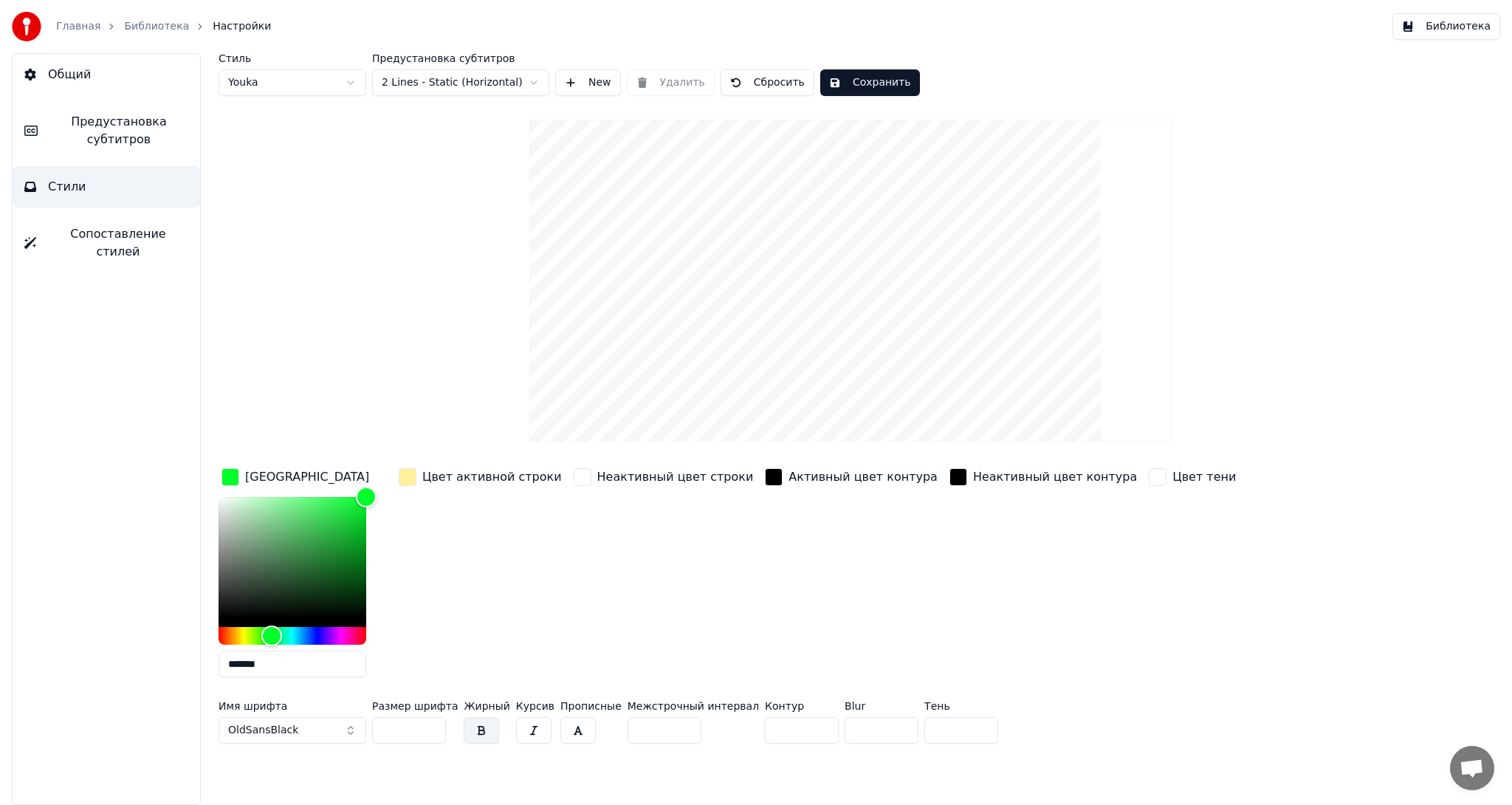
click at [306, 255] on div "Стиль Youka Предустановка субтитров 2 Lines - Static (Horizontal) New Удалить С…" at bounding box center [850, 401] width 1264 height 696
